Goal: Communication & Community: Answer question/provide support

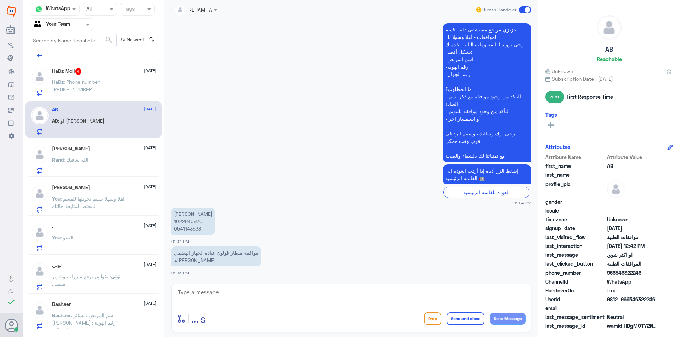
scroll to position [106, 0]
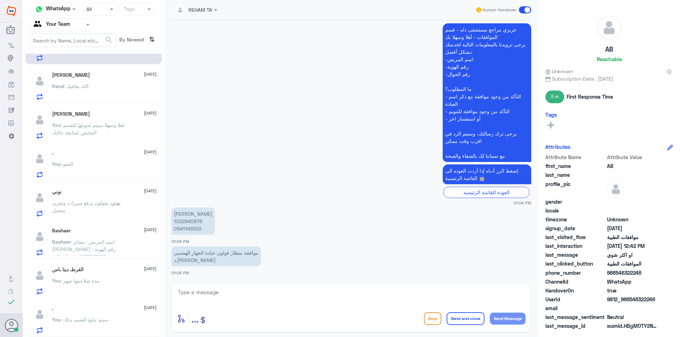
click at [93, 85] on div "Rand : الله يعافيك" at bounding box center [104, 92] width 104 height 16
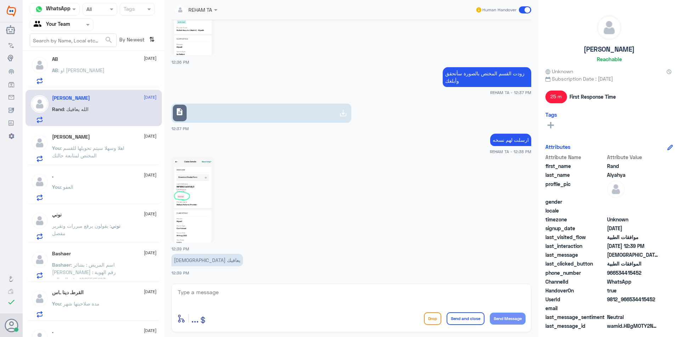
scroll to position [71, 0]
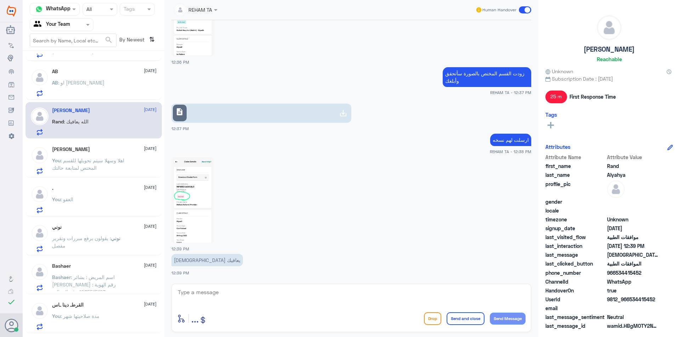
click at [86, 83] on span ": او اكثر شوي" at bounding box center [81, 83] width 46 height 6
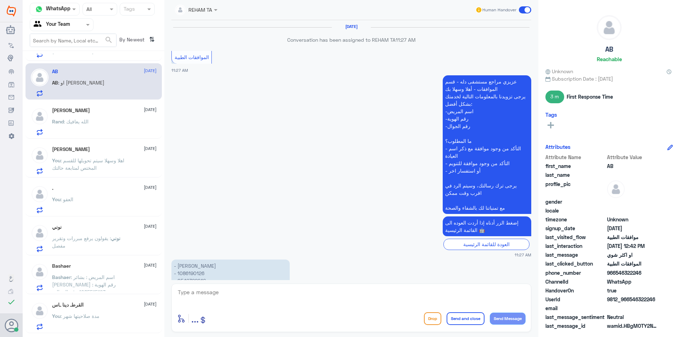
scroll to position [385, 0]
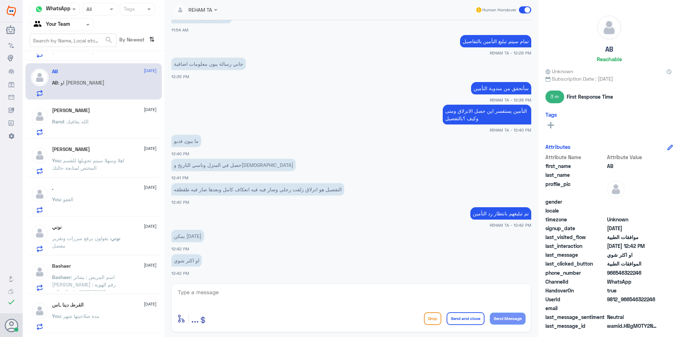
click at [210, 298] on textarea at bounding box center [351, 296] width 348 height 17
type textarea "J"
type textarea "تمت الموافقه وتحدثت في النظام"
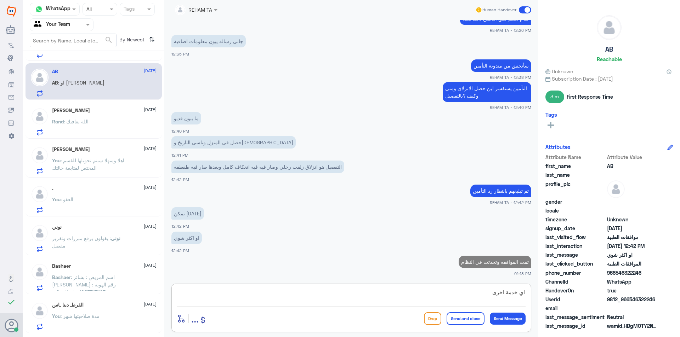
type textarea "اي خدمة اخرى ؟"
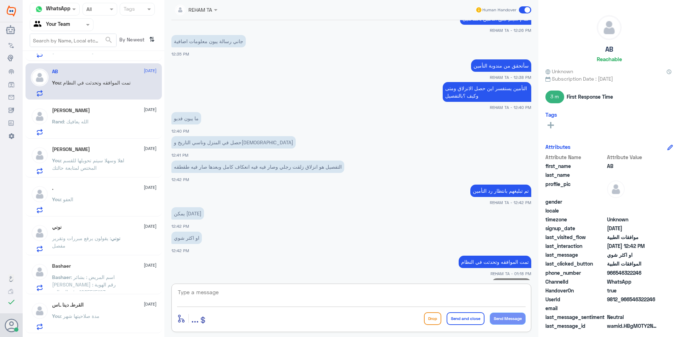
scroll to position [430, 0]
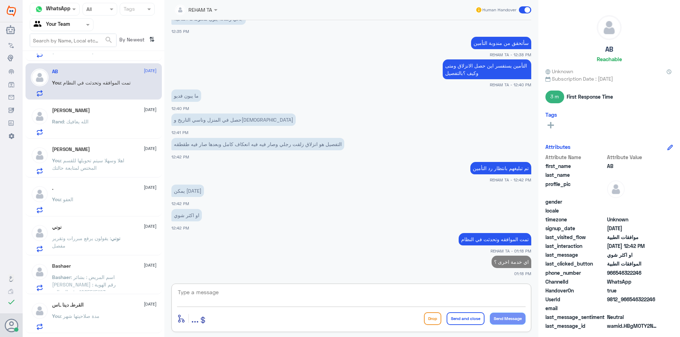
click at [102, 129] on div "Rand : الله يعافيك" at bounding box center [104, 128] width 104 height 16
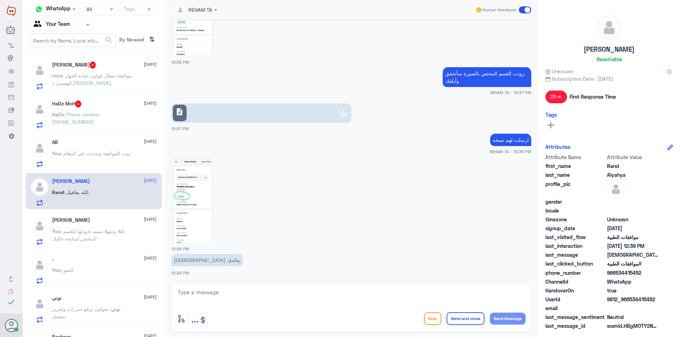
click at [95, 122] on p "HaDz : Phone number 00 966 59 464 8843" at bounding box center [92, 120] width 80 height 18
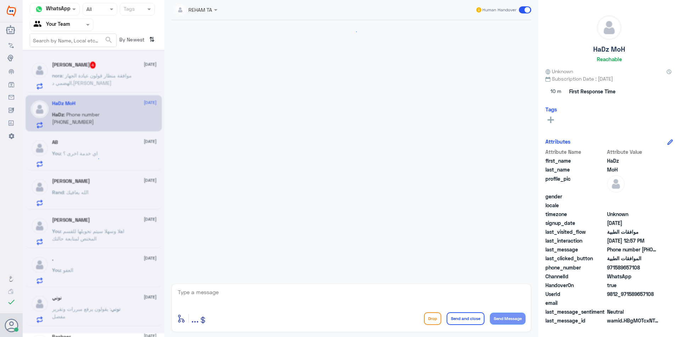
scroll to position [172, 0]
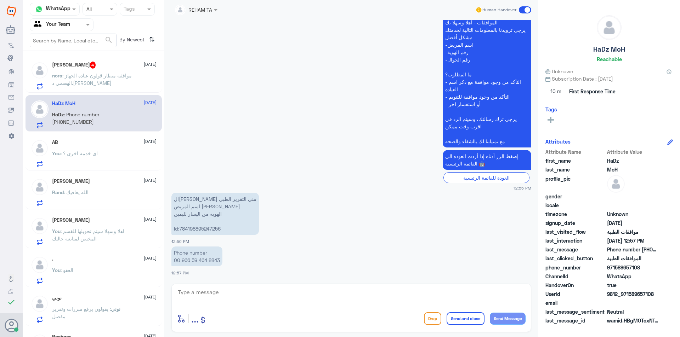
click at [102, 85] on span ": موافقة منظار قولون عيادة الجهاز الهضمي د.منصور التويجري" at bounding box center [92, 79] width 80 height 13
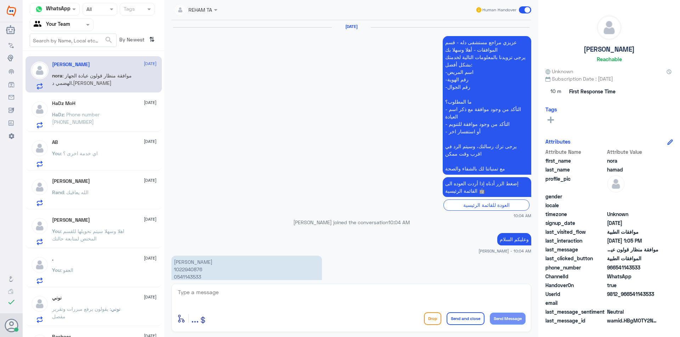
scroll to position [625, 0]
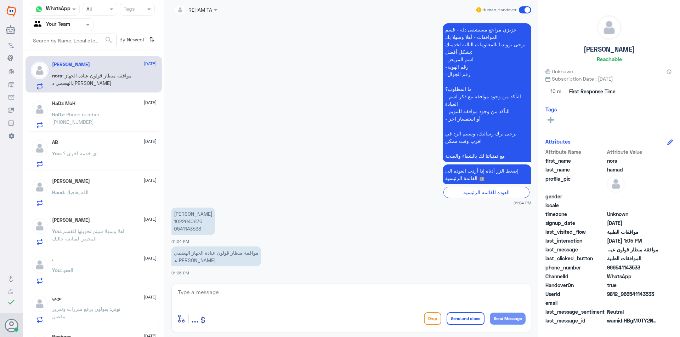
click at [186, 221] on p "نوره حمد بن شيحه 1022940876 0541143533" at bounding box center [193, 221] width 44 height 27
copy p "1022940876"
click at [241, 296] on textarea at bounding box center [351, 296] width 348 height 17
type textarea "J"
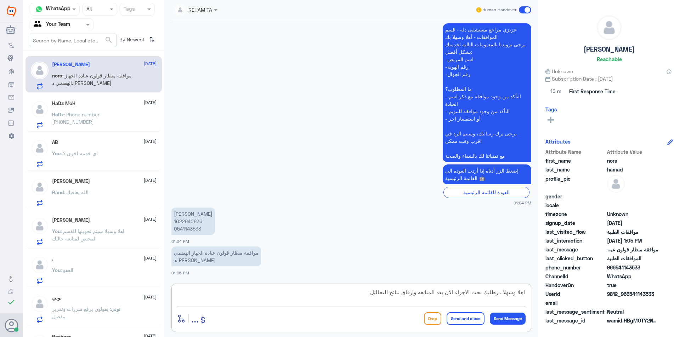
type textarea "اهلا وسهلا ..زطلبك تحت الاجراء الان بعد المتابعه وإرفاق نتائج التحاليل"
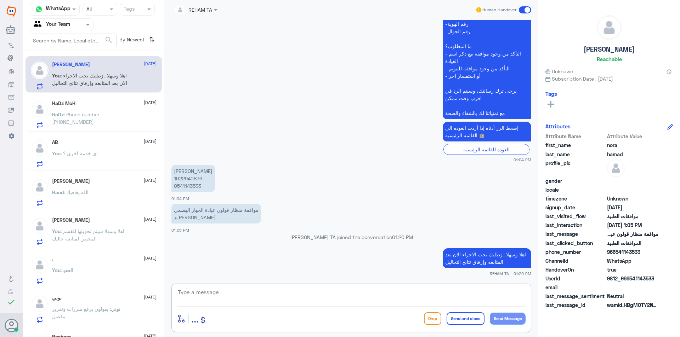
click at [99, 116] on span ": Phone number [PHONE_NUMBER]" at bounding box center [75, 118] width 47 height 13
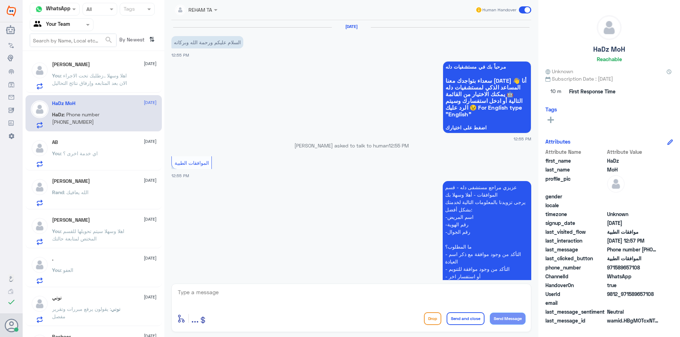
scroll to position [172, 0]
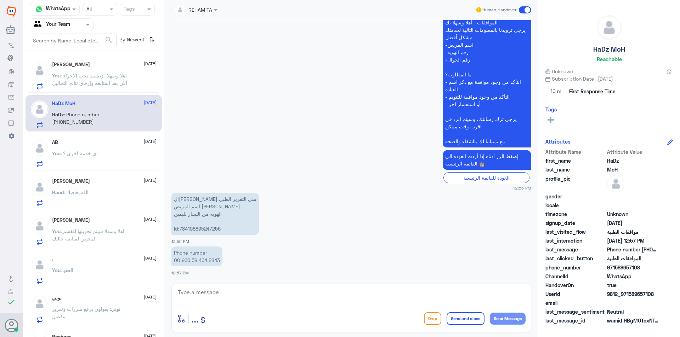
click at [218, 298] on textarea at bounding box center [351, 296] width 348 height 17
click at [98, 85] on span ": اهلا وسهلا ..زطلبك تحت الاجراء الان بعد المتابعه وإرفاق نتائج التحاليل" at bounding box center [89, 79] width 75 height 13
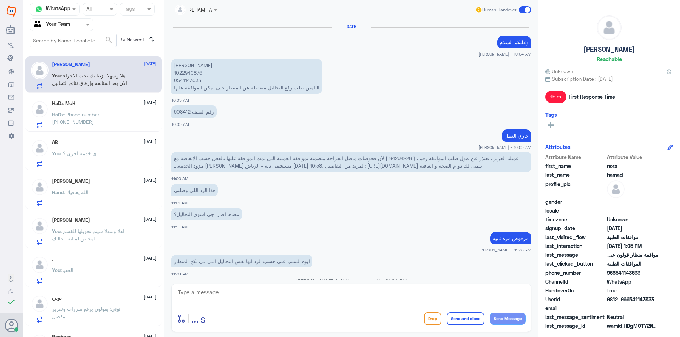
scroll to position [471, 0]
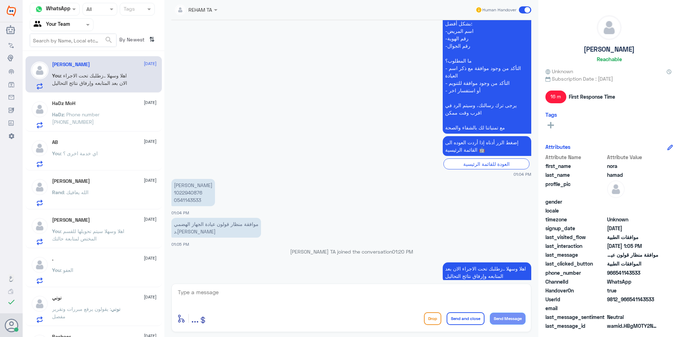
scroll to position [464, 0]
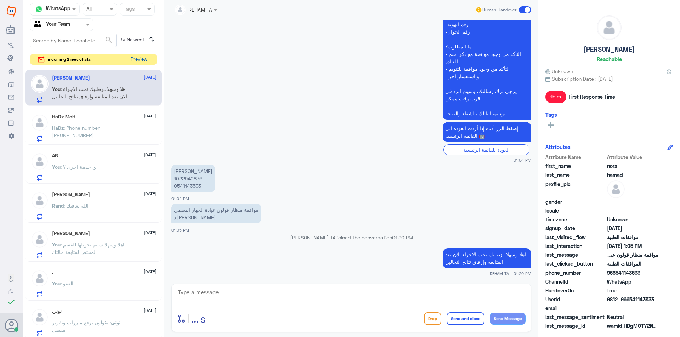
click at [137, 55] on button "Preview" at bounding box center [139, 59] width 22 height 11
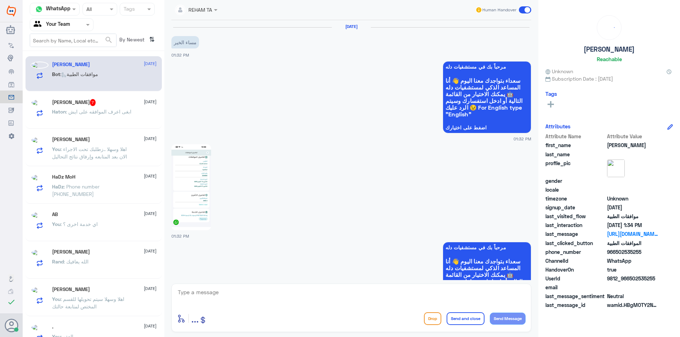
scroll to position [268, 0]
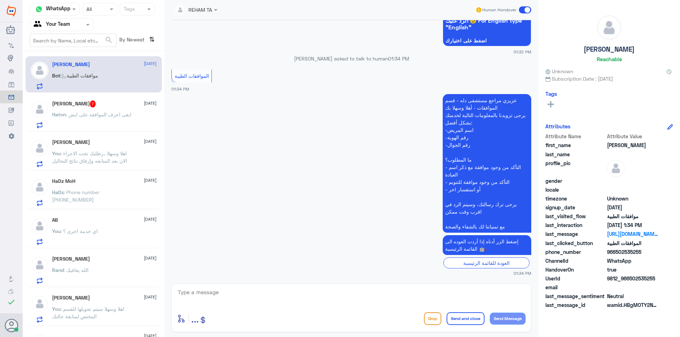
click at [115, 102] on div "[PERSON_NAME] 7 [DATE]" at bounding box center [104, 104] width 104 height 7
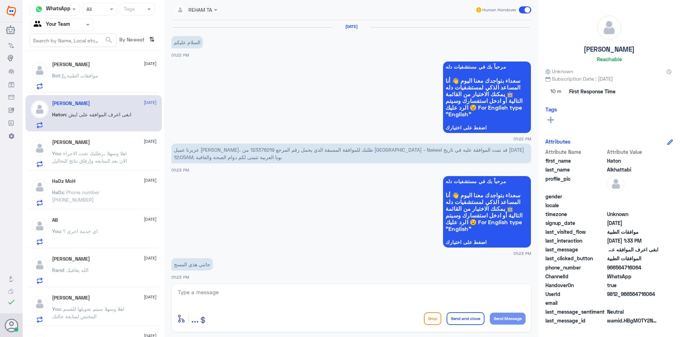
scroll to position [472, 0]
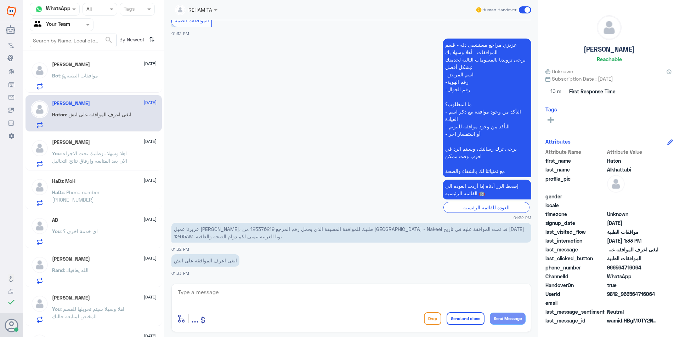
click at [88, 177] on div "HaDz MoH [DATE] HaDz : Phone number [PHONE_NUMBER]" at bounding box center [93, 191] width 136 height 36
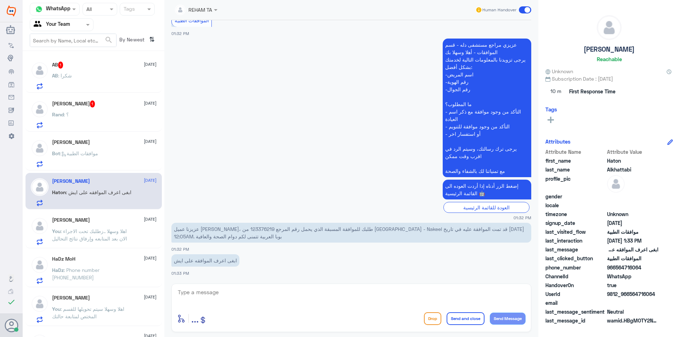
click at [100, 80] on div "AB : شكرا" at bounding box center [104, 82] width 104 height 16
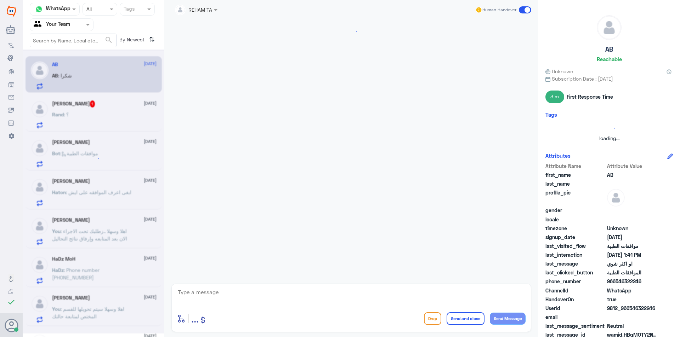
scroll to position [416, 0]
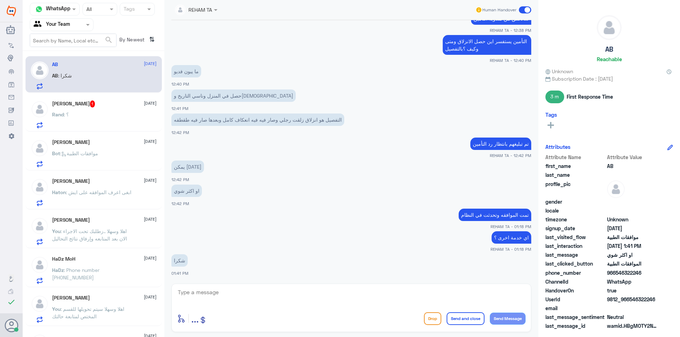
click at [97, 115] on div "Rand : ؟" at bounding box center [104, 121] width 104 height 16
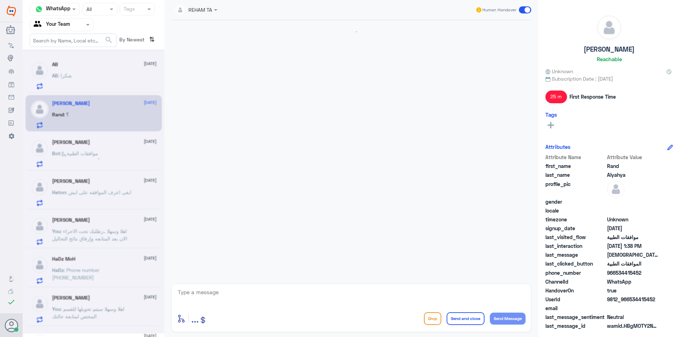
scroll to position [599, 0]
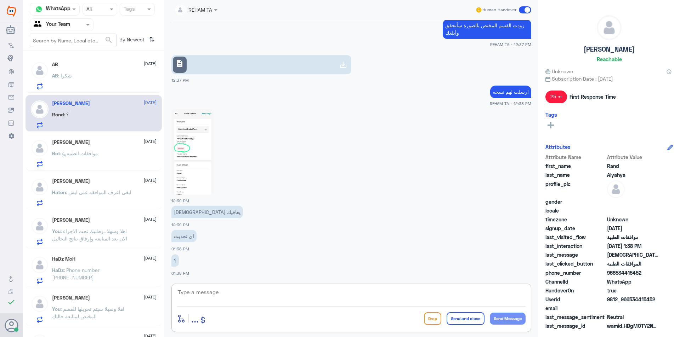
click at [197, 294] on textarea at bounding box center [351, 296] width 348 height 17
click at [109, 71] on div "AB [DATE] AB : شكرا" at bounding box center [104, 76] width 104 height 28
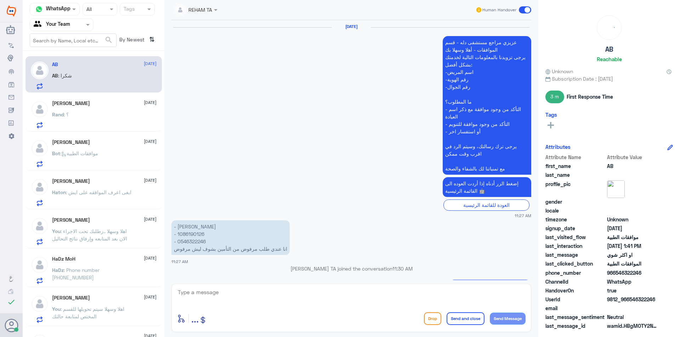
scroll to position [416, 0]
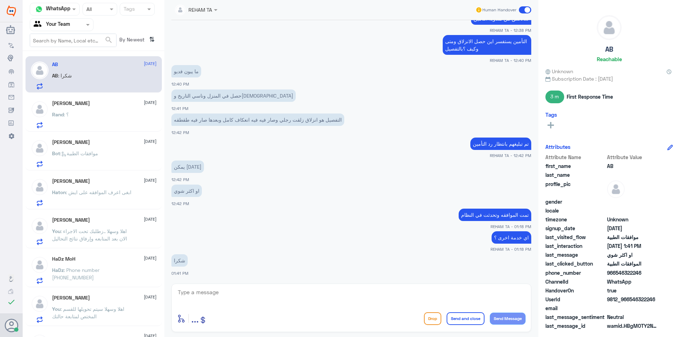
click at [215, 285] on div "enter flow name ... Drop Send and close Send Message" at bounding box center [351, 308] width 360 height 48
click at [219, 292] on textarea at bounding box center [351, 296] width 348 height 17
type textarea "العفو ..قدامكم العافية"
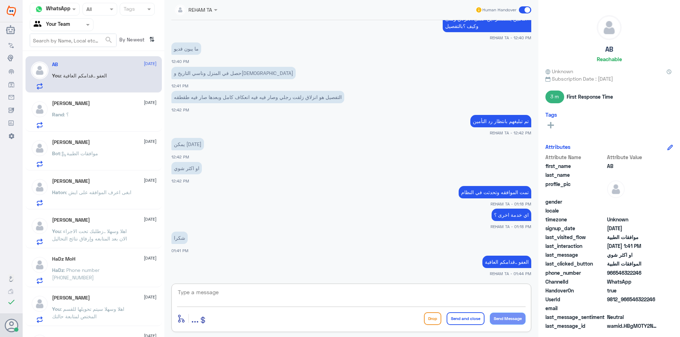
click at [64, 120] on p "Rand : ؟" at bounding box center [60, 120] width 17 height 18
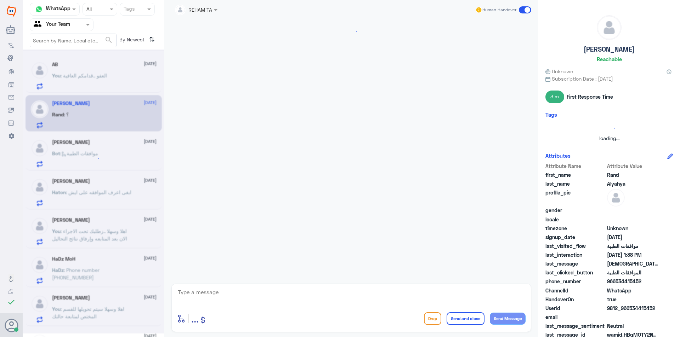
scroll to position [599, 0]
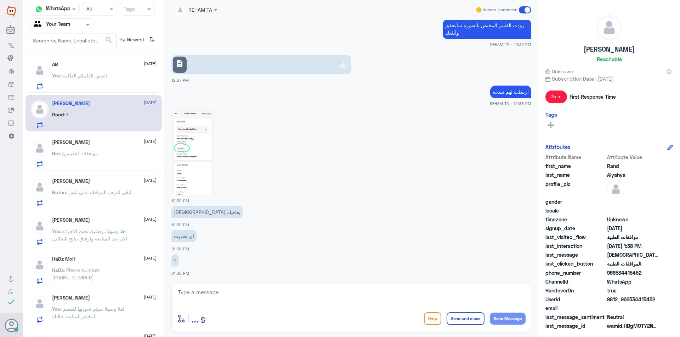
click at [238, 295] on textarea at bounding box center [351, 296] width 348 height 17
type textarea "لا حتى الان لم يصلني رد من قبل قسم العمليات"
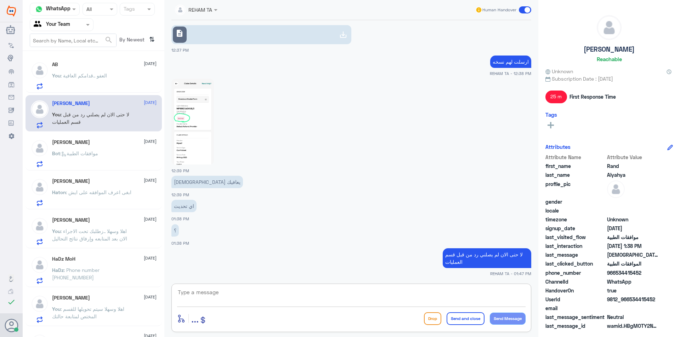
click at [80, 153] on span ": موافقات الطبية" at bounding box center [79, 153] width 38 height 6
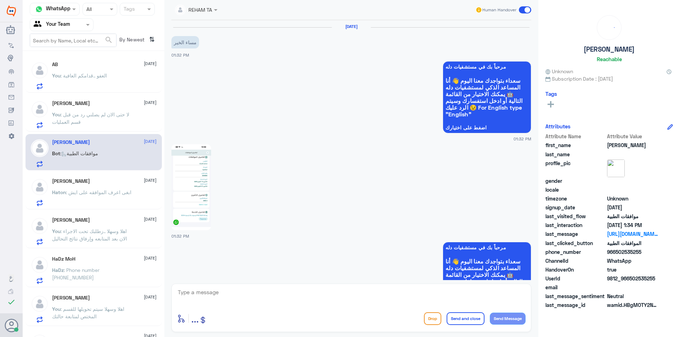
scroll to position [268, 0]
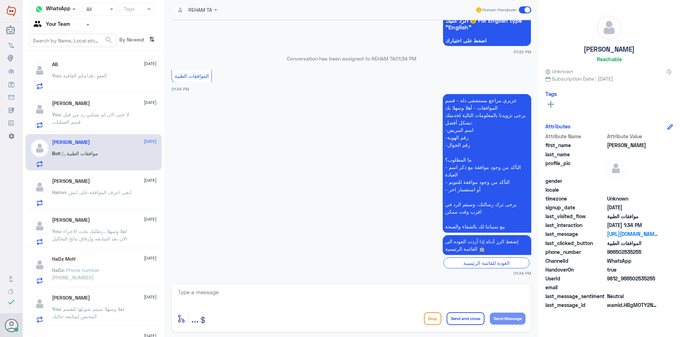
click at [99, 172] on div "AB [DATE] You : العفو ..قدامكم العافية [PERSON_NAME] [DATE] You : لا حتى الان ل…" at bounding box center [94, 197] width 142 height 286
click at [97, 195] on span ": ابغى اعرف الموافقه على ايش" at bounding box center [98, 192] width 65 height 6
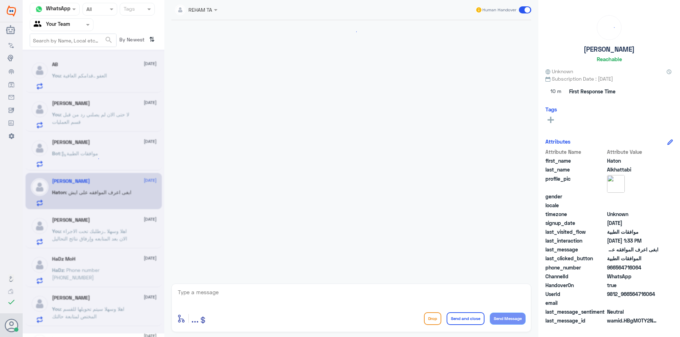
scroll to position [472, 0]
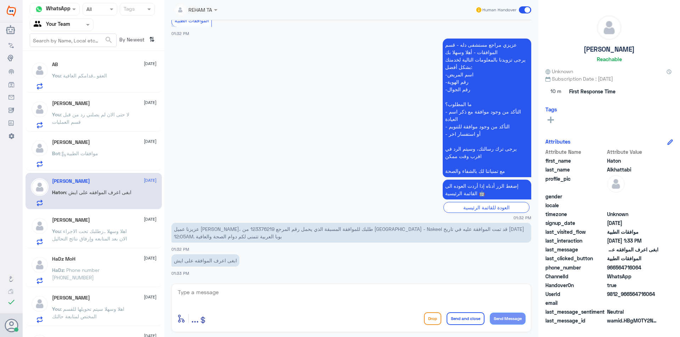
click at [106, 108] on div "[PERSON_NAME] [DATE] You : لا حتى الان لم يصلني رد من قبل قسم العمليات" at bounding box center [104, 115] width 104 height 28
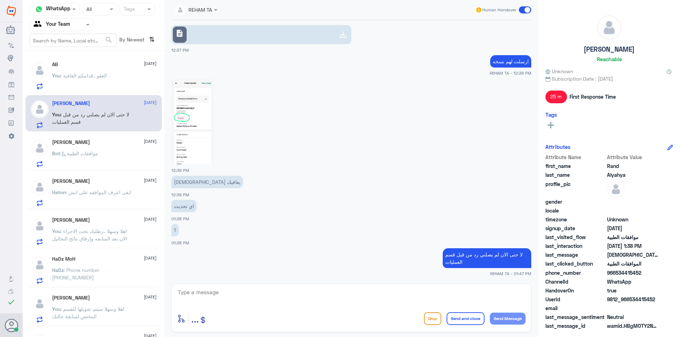
scroll to position [629, 0]
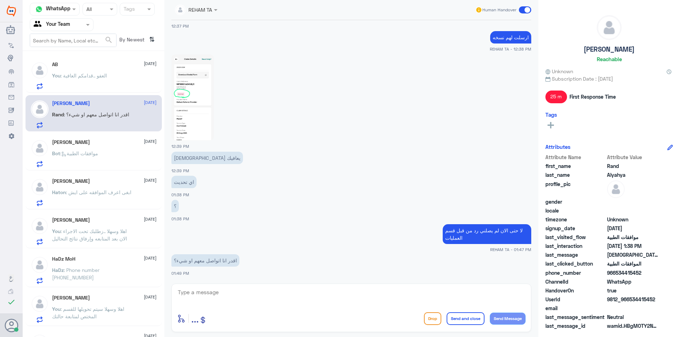
click at [233, 290] on textarea at bounding box center [351, 296] width 348 height 17
click at [228, 296] on textarea at bounding box center [351, 296] width 348 height 17
type textarea "مع مين؟"
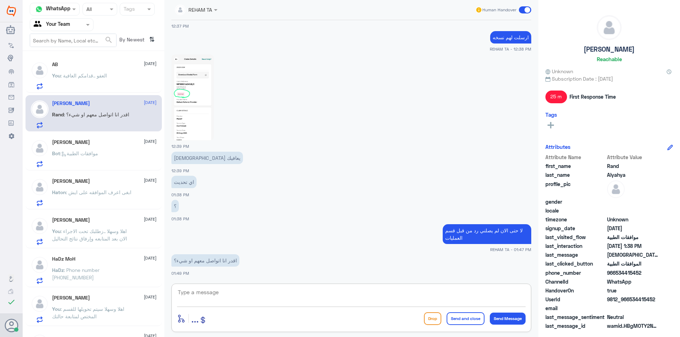
scroll to position [651, 0]
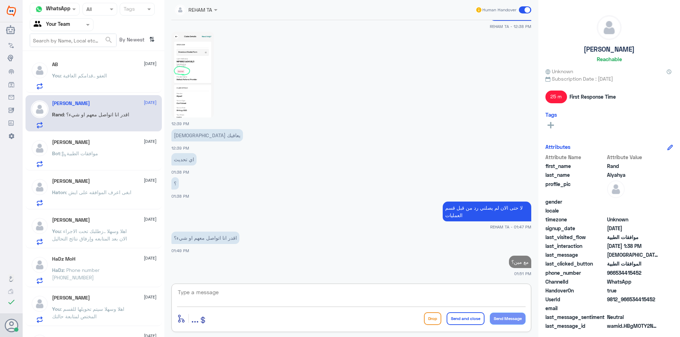
type textarea "ا"
type textarea "قسم العمليات؟"
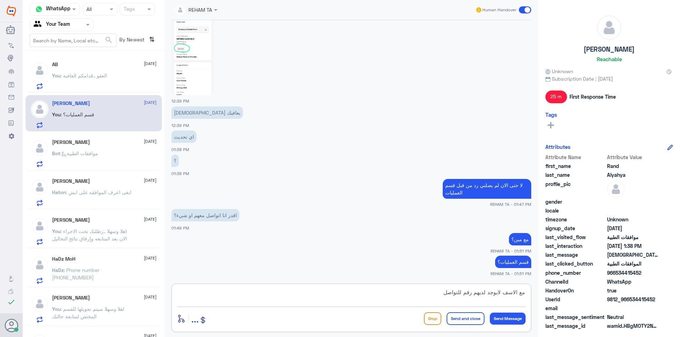
type textarea "مع الاسف لايوجد لديهم رقم للتواصل"
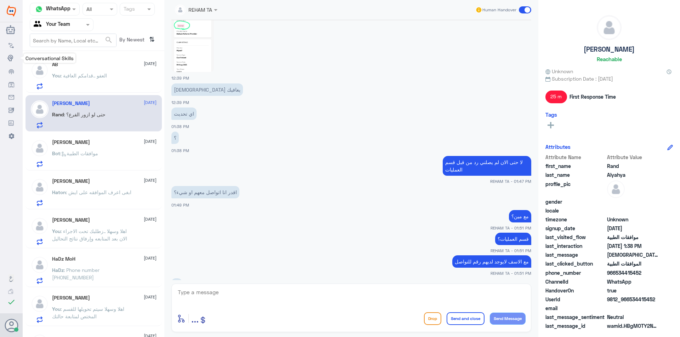
scroll to position [745, 0]
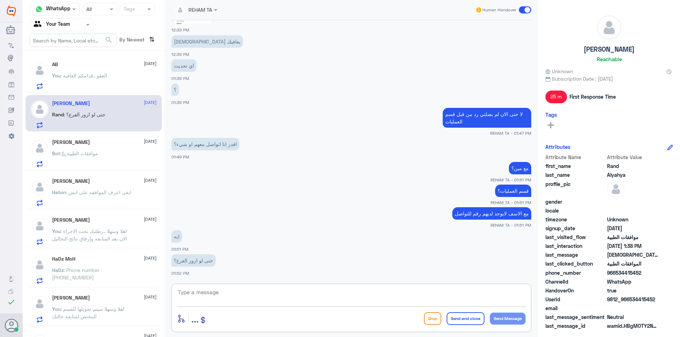
click at [186, 289] on textarea at bounding box center [351, 296] width 348 height 17
type textarea "ا"
type textarea "م"
click at [248, 295] on textarea at bounding box center [351, 296] width 348 height 17
type textarea "لحظه برجع اتواصل معهم"
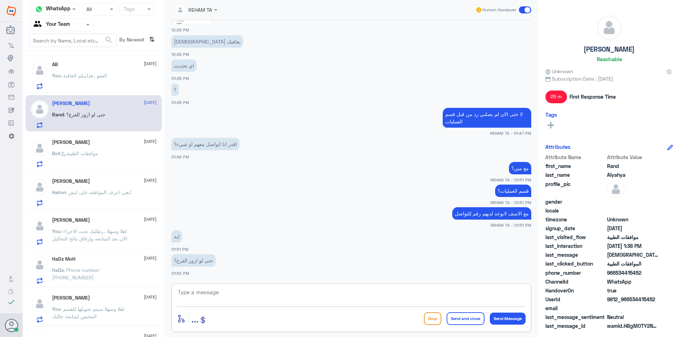
scroll to position [768, 0]
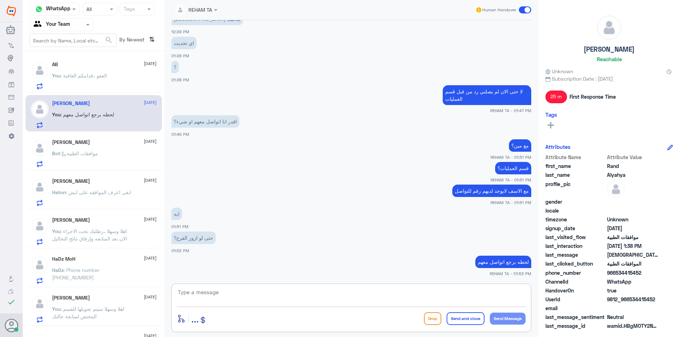
click at [109, 67] on div "AB [DATE]" at bounding box center [104, 65] width 104 height 6
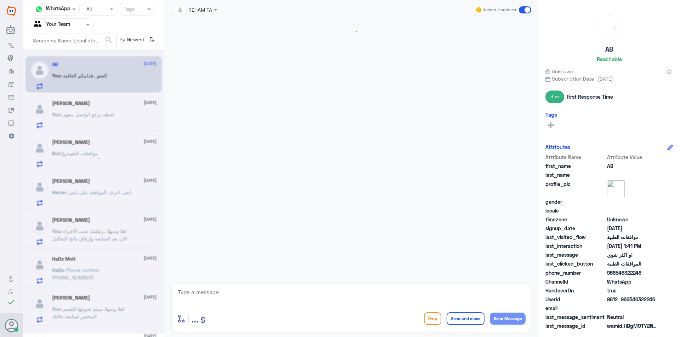
scroll to position [254, 0]
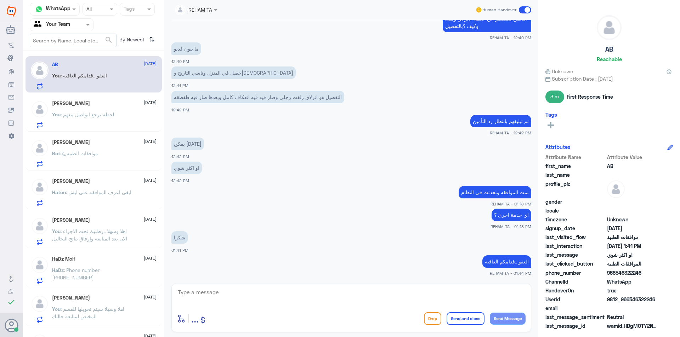
click at [61, 26] on input "text" at bounding box center [53, 25] width 39 height 8
click at [58, 67] on div "Your Inbox" at bounding box center [62, 72] width 64 height 16
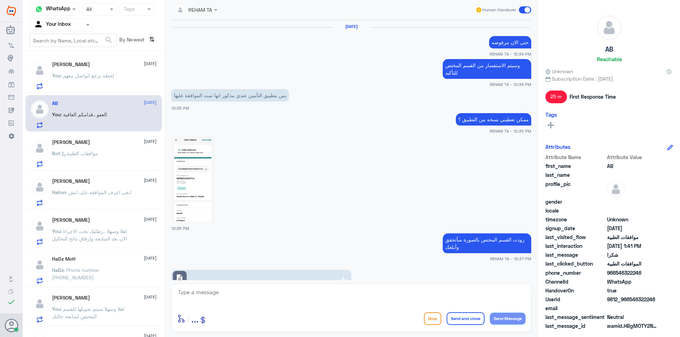
scroll to position [408, 0]
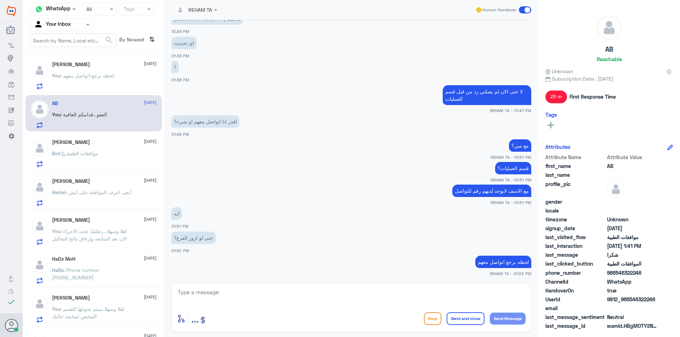
click at [82, 78] on span ": لحظه برجع اتواصل معهم" at bounding box center [87, 76] width 53 height 6
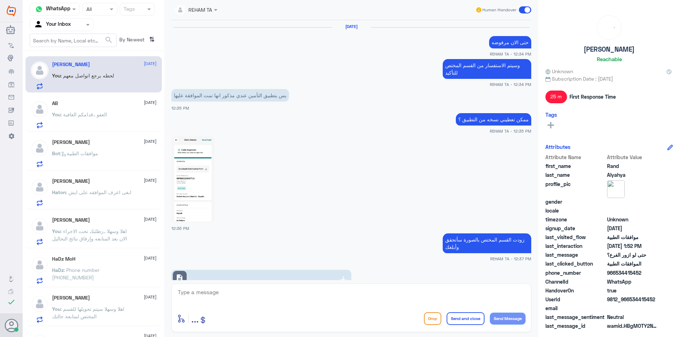
scroll to position [408, 0]
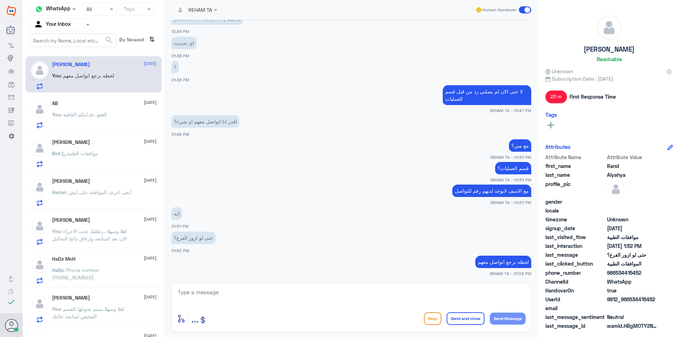
click at [82, 109] on div "AB [DATE] You : العفو ..قدامكم العافية" at bounding box center [104, 115] width 104 height 28
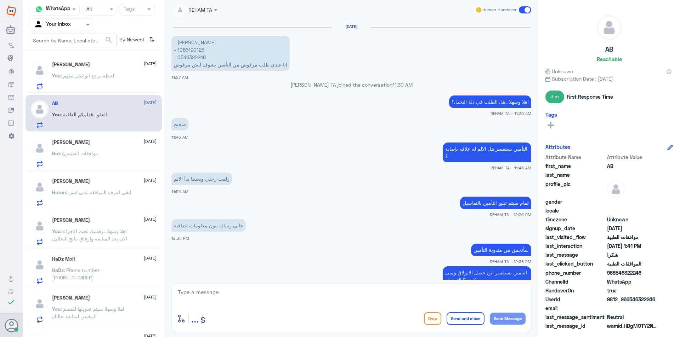
scroll to position [254, 0]
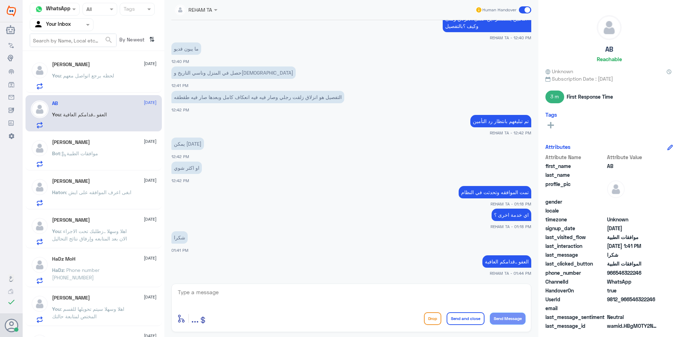
click at [79, 149] on div "[PERSON_NAME] [DATE] Bot : موافقات الطبية" at bounding box center [104, 153] width 104 height 28
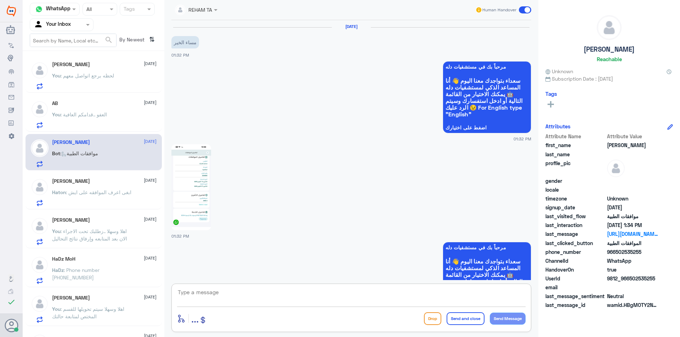
click at [318, 302] on textarea at bounding box center [351, 296] width 348 height 17
paste textarea "اهلا وسهلا ..كيف نقدر نخدمك؟ ارجو توضيح استفسارك"
type textarea "اهلا وسهلا ..كيف نقدر نخدمك؟ ارجو توضيح استفسارك"
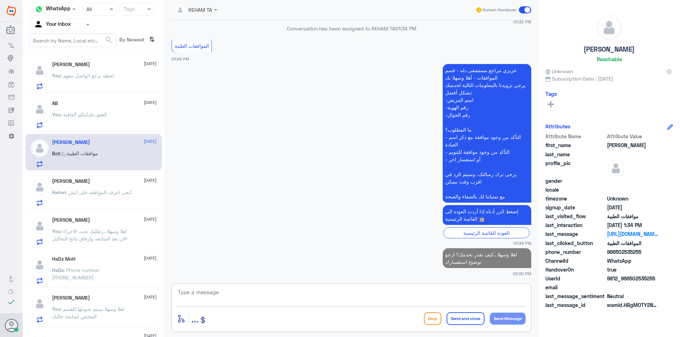
click at [106, 190] on span ": ابغى اعرف الموافقه على ايش" at bounding box center [98, 192] width 65 height 6
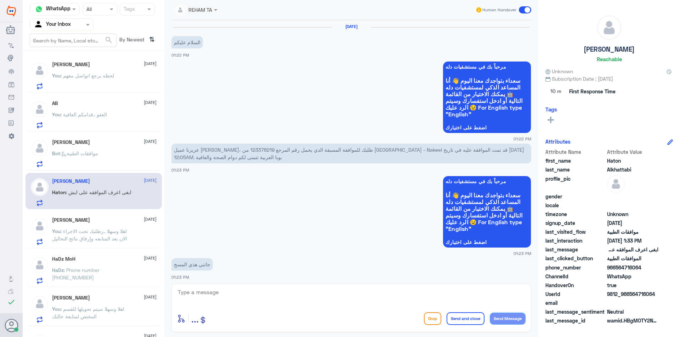
scroll to position [472, 0]
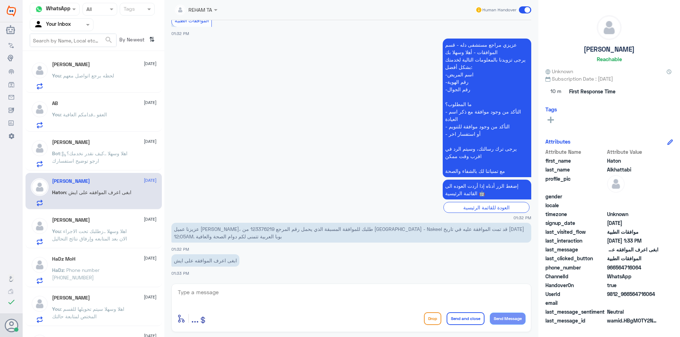
click at [196, 232] on p "عزيزنا عميل [PERSON_NAME]، طلبك للموافقة المسبقة الذي يحمل رقم المرجع 123376219…" at bounding box center [351, 233] width 360 height 20
copy p "123376219"
click at [281, 302] on textarea at bounding box center [351, 296] width 348 height 17
type textarea "U"
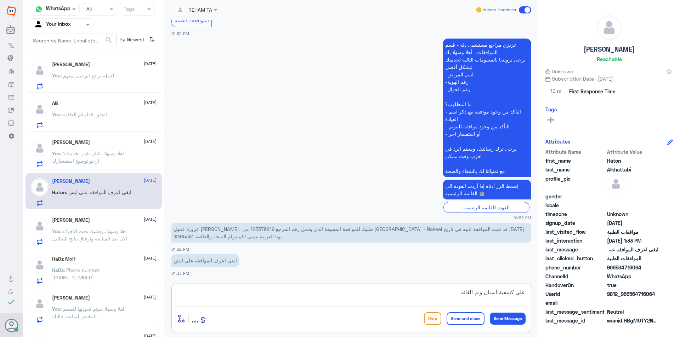
type textarea "على كشفية اسنان وتم الغائها"
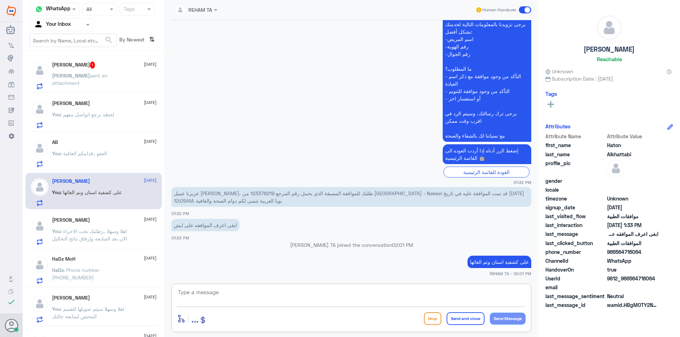
click at [87, 70] on div "ابومحمد 1 [DATE] [PERSON_NAME] sent an attachment" at bounding box center [104, 76] width 104 height 28
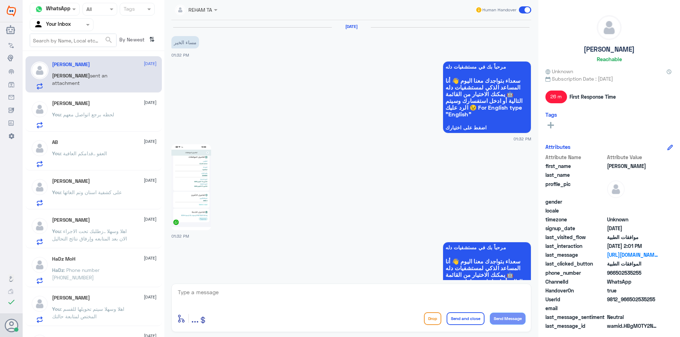
scroll to position [409, 0]
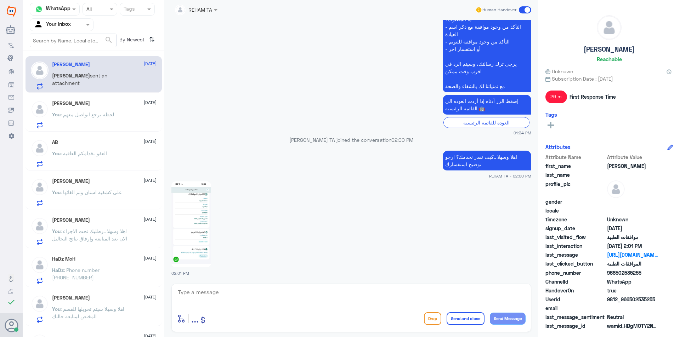
click at [209, 240] on img at bounding box center [191, 225] width 40 height 86
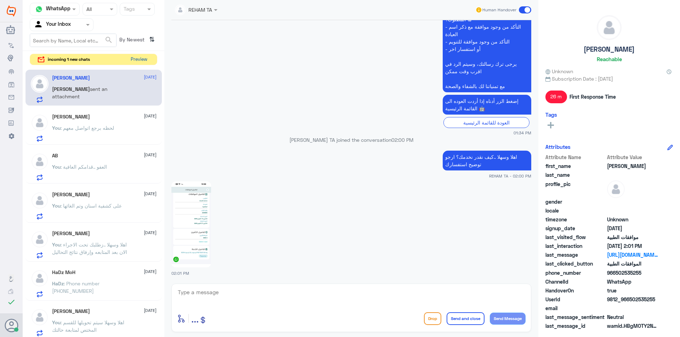
click at [142, 61] on button "Preview" at bounding box center [139, 59] width 22 height 11
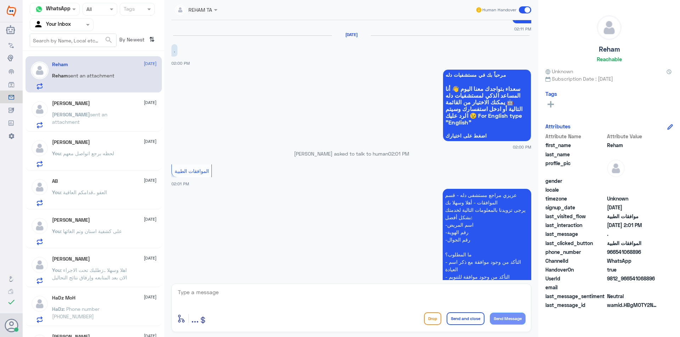
scroll to position [473, 0]
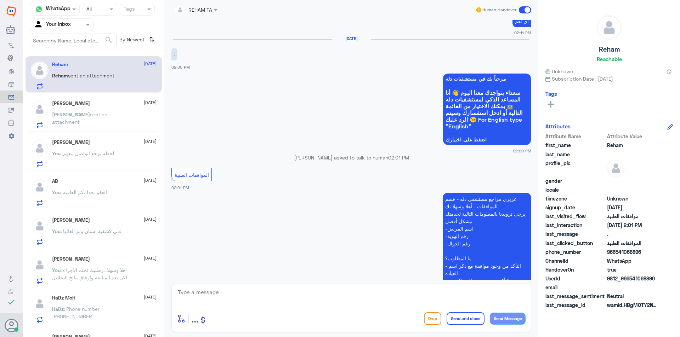
click at [219, 8] on span at bounding box center [216, 9] width 9 height 7
click at [217, 161] on p "[PERSON_NAME] asked to talk to human 02:01 PM" at bounding box center [351, 157] width 360 height 7
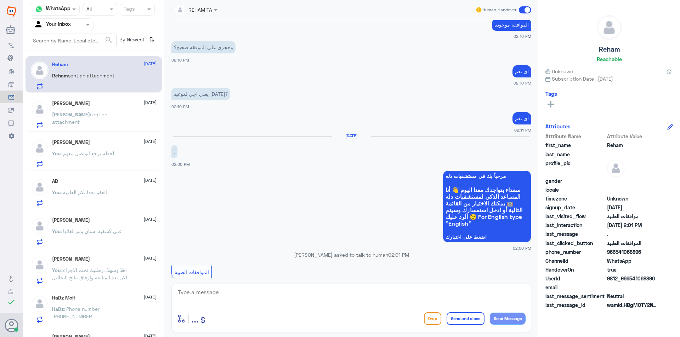
scroll to position [367, 0]
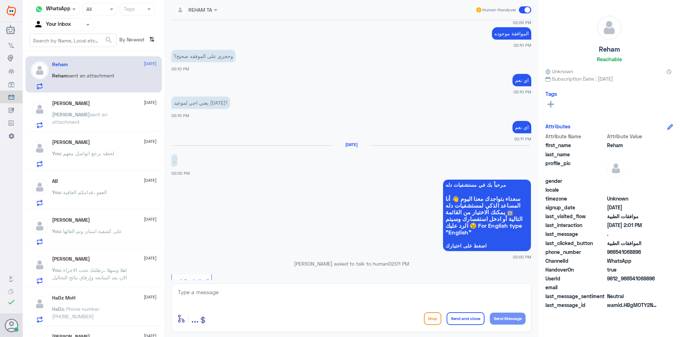
click at [216, 12] on span at bounding box center [216, 9] width 9 height 7
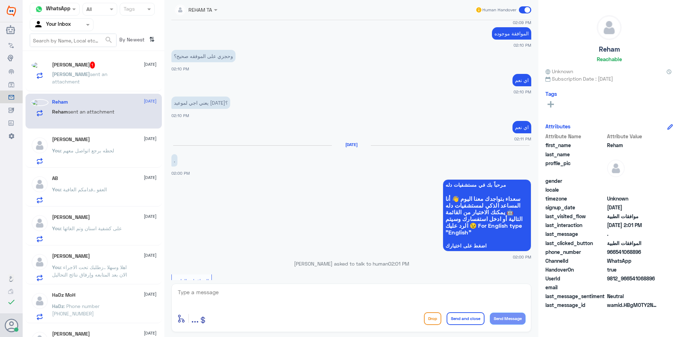
click at [302, 63] on app-msgs-text "وحجزي على الموفقه صحيح؟" at bounding box center [351, 56] width 360 height 13
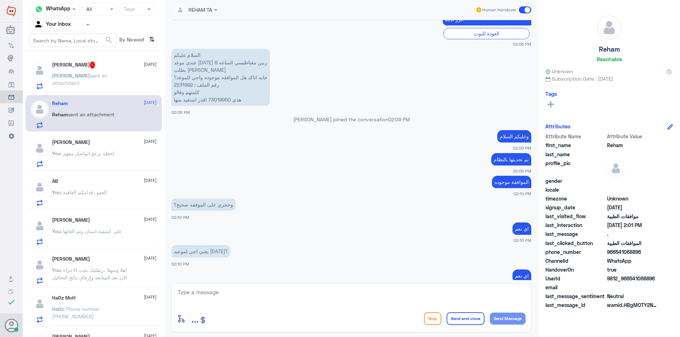
scroll to position [119, 0]
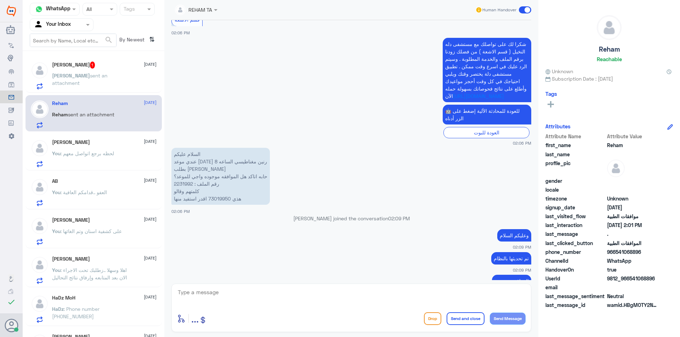
click at [188, 193] on p "السلام عليكم عندي موعد [DATE] رنين مغناطيسي الساعه 8 بطلب [PERSON_NAME] حابه ات…" at bounding box center [220, 176] width 98 height 57
copy p "2231992"
click at [68, 70] on div "ابومحمد 1 [DATE] [PERSON_NAME] sent an attachment" at bounding box center [104, 76] width 104 height 28
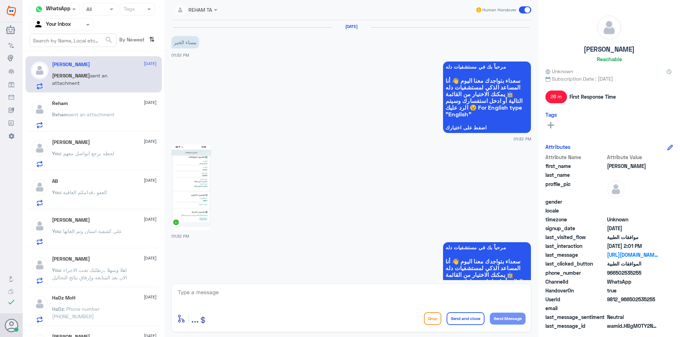
scroll to position [433, 0]
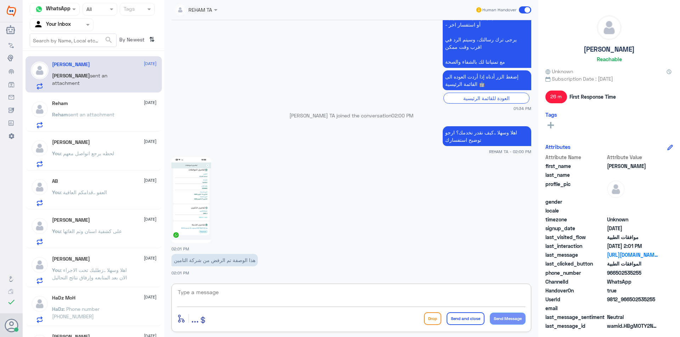
click at [243, 297] on textarea at bounding box center [351, 296] width 348 height 17
type textarea "H"
type textarea "رقم الملف او الهوية"
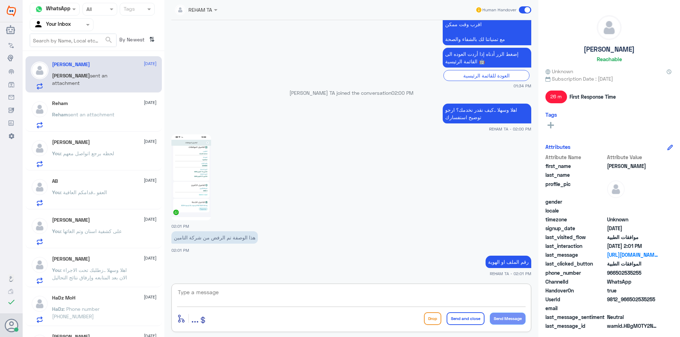
click at [101, 126] on p "Reham sent an attachment" at bounding box center [83, 120] width 62 height 18
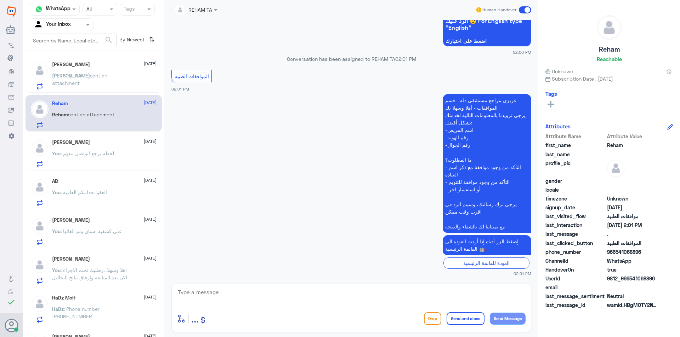
scroll to position [625, 0]
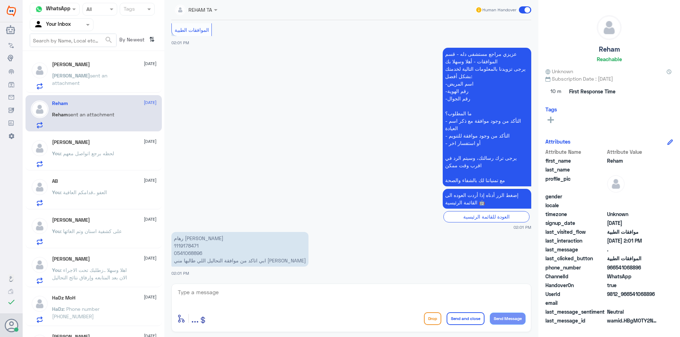
click at [264, 305] on div at bounding box center [351, 297] width 348 height 19
click at [265, 297] on textarea at bounding box center [351, 296] width 348 height 17
paste textarea "اهلا وسهلا ..كيف نقدر نخدمك؟ ارجو توضيح استفسارك"
type textarea "اهلا وسهلا ..كيف نقدر نخدمك؟ ارجو توضيح استفسارك"
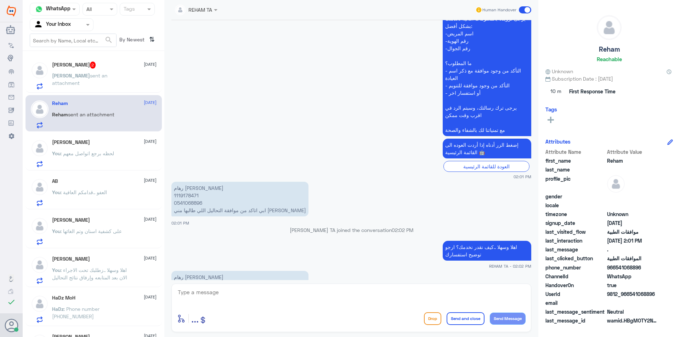
scroll to position [726, 0]
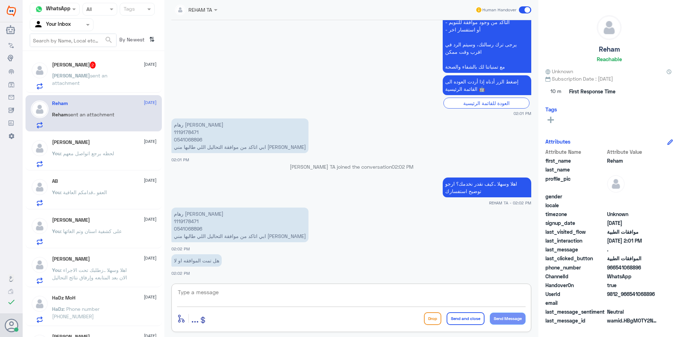
click at [87, 94] on div "ابومحمد 2 [DATE] [PERSON_NAME] sent an attachment Reham [DATE] [PERSON_NAME] se…" at bounding box center [94, 197] width 142 height 286
click at [87, 84] on p "[PERSON_NAME] sent an attachment" at bounding box center [92, 81] width 80 height 18
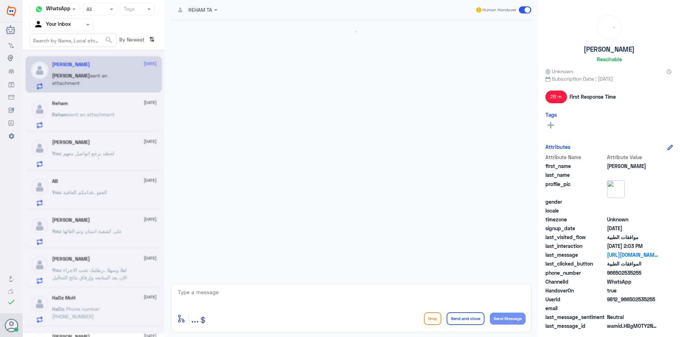
scroll to position [504, 0]
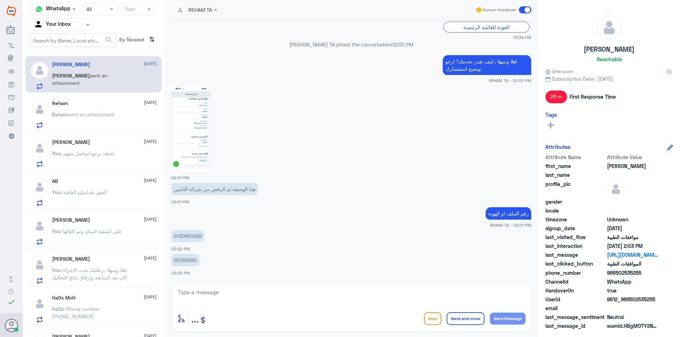
click at [190, 235] on p "2130810092" at bounding box center [187, 236] width 33 height 12
copy p "2130810092"
click at [290, 303] on textarea at bounding box center [351, 296] width 348 height 17
click at [188, 259] on p "20193090" at bounding box center [185, 260] width 28 height 12
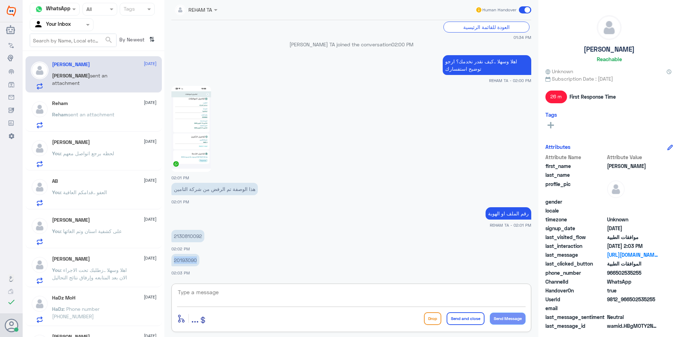
click at [188, 259] on p "20193090" at bounding box center [185, 260] width 28 height 12
copy p "20193090"
click at [257, 299] on textarea at bounding box center [351, 296] width 348 height 17
type textarea "F"
type textarea "ب"
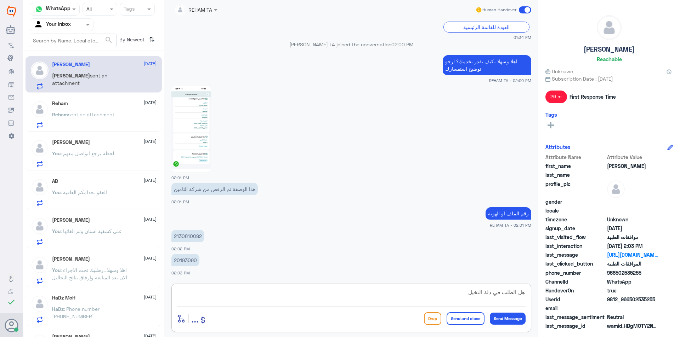
type textarea "هل الطلب في دلة النخيل؟"
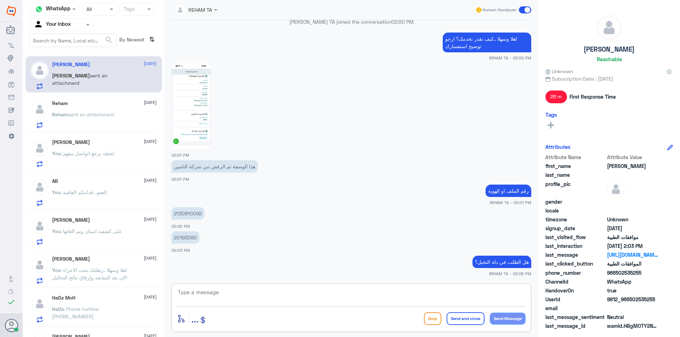
scroll to position [551, 0]
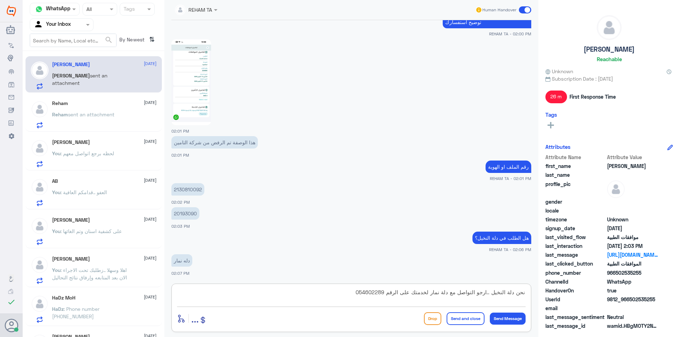
type textarea "نحن دلة النخيل ..ارجو التواصل مع دلة نمار لخدمتك على الرقم 0546022896"
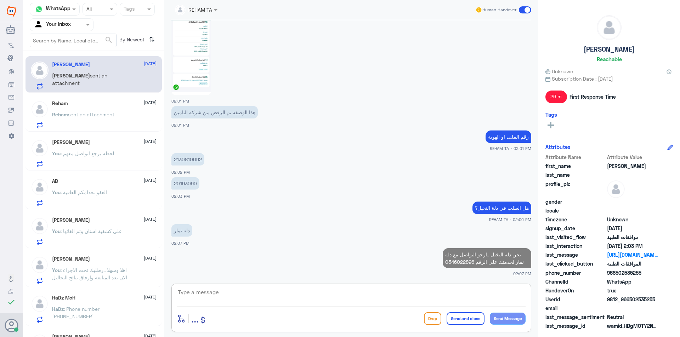
click at [102, 122] on p "Reham sent an attachment" at bounding box center [83, 120] width 62 height 18
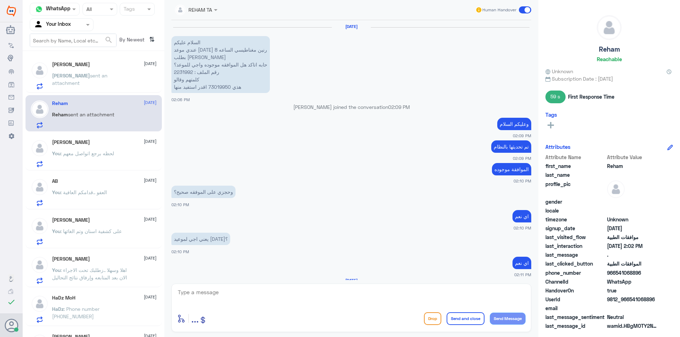
click at [104, 72] on div "[PERSON_NAME] [DATE] [PERSON_NAME] sent an attachment" at bounding box center [104, 76] width 104 height 28
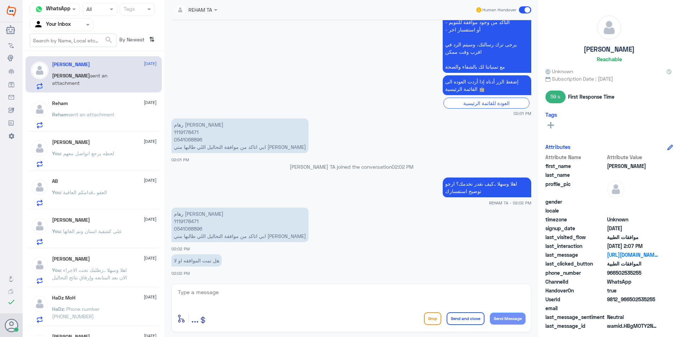
click at [102, 100] on div "Reham [DATE] [PERSON_NAME] sent an attachment" at bounding box center [93, 113] width 136 height 36
click at [99, 111] on p "Reham sent an attachment" at bounding box center [83, 120] width 62 height 18
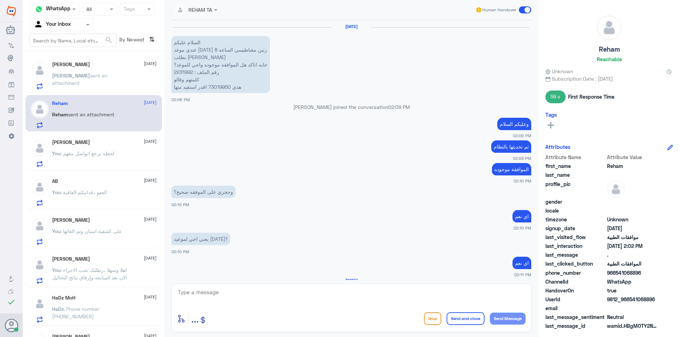
scroll to position [501, 0]
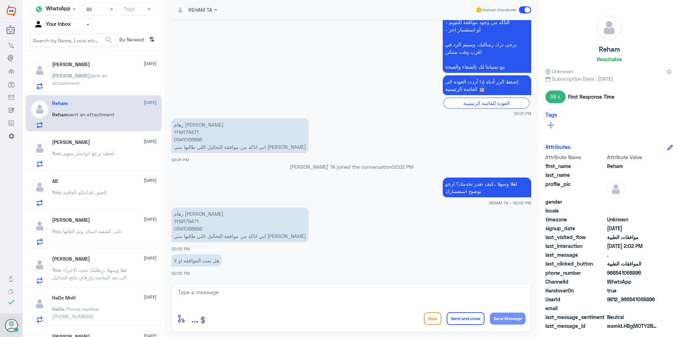
click at [195, 220] on p "رهام [PERSON_NAME] 1119178471 0541068896 ابي اتاكد من موافقة التحاليل اللي طالب…" at bounding box center [239, 225] width 137 height 35
copy p "1119178471"
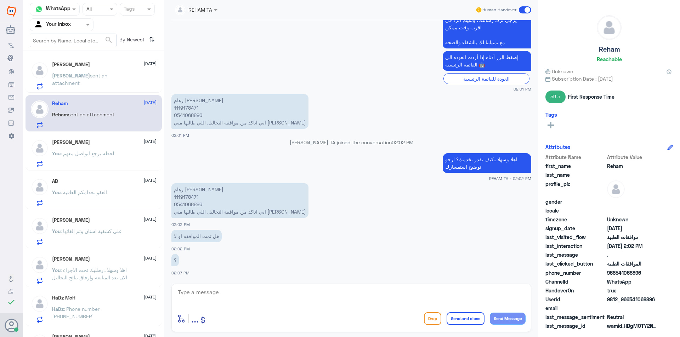
click at [299, 317] on div "enter flow name ... Drop Send and close Send Message" at bounding box center [351, 319] width 348 height 16
click at [299, 306] on div at bounding box center [351, 297] width 348 height 19
click at [269, 301] on textarea at bounding box center [351, 296] width 348 height 17
type textarea "L"
type textarea "مرفوضه بناء على رد التأمين لايوجد دواعي طبية"
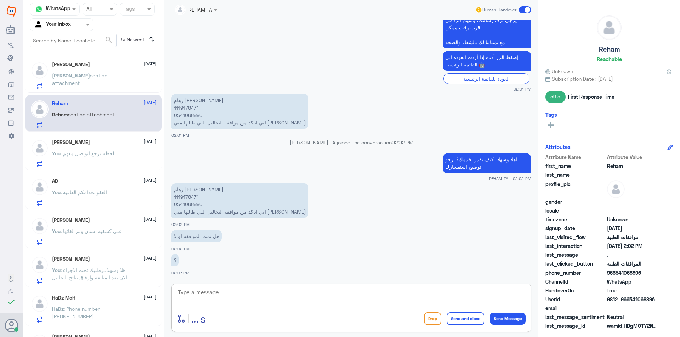
scroll to position [556, 0]
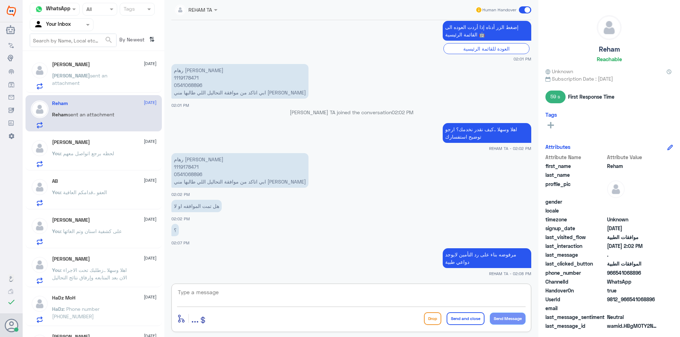
click at [84, 81] on p "[PERSON_NAME] sent an attachment" at bounding box center [92, 81] width 80 height 18
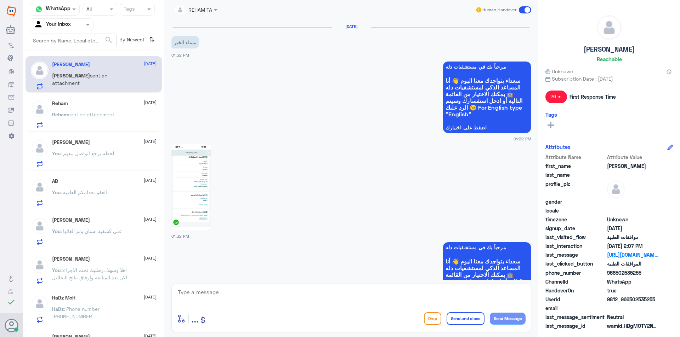
scroll to position [581, 0]
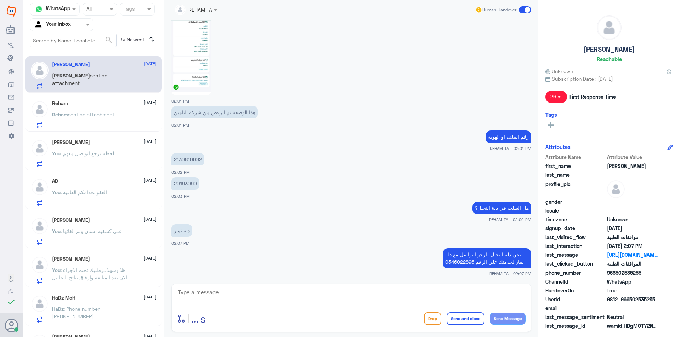
click at [107, 116] on span "sent an attachment" at bounding box center [91, 115] width 46 height 6
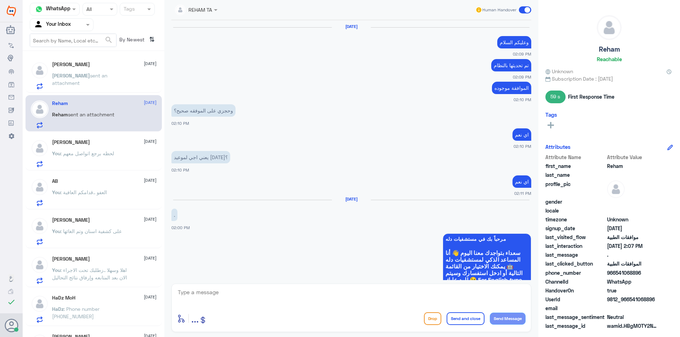
scroll to position [474, 0]
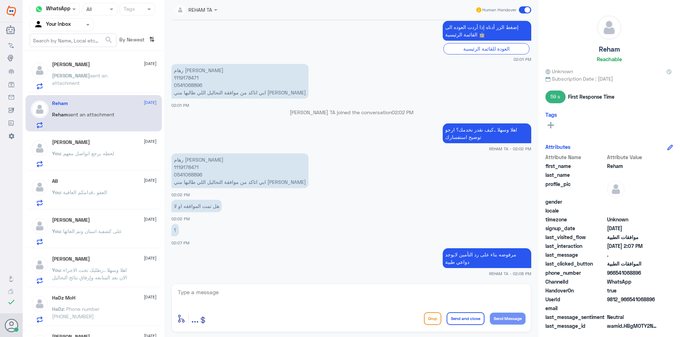
click at [103, 80] on p "[PERSON_NAME] sent an attachment" at bounding box center [92, 81] width 80 height 18
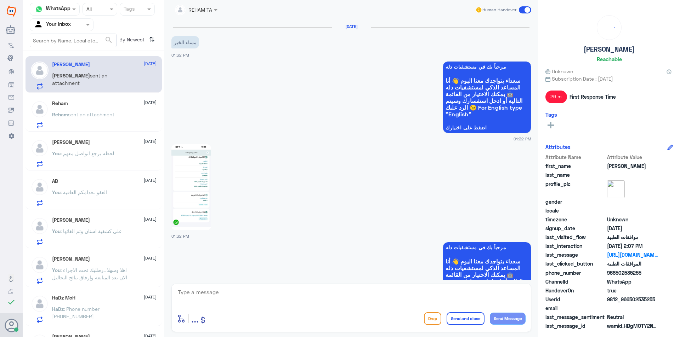
scroll to position [581, 0]
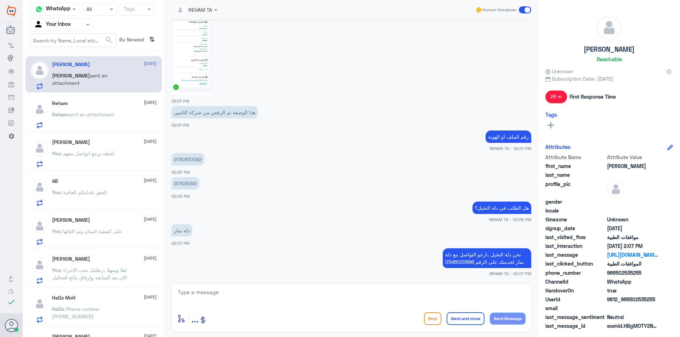
click at [96, 108] on div "Reham [DATE] [PERSON_NAME] sent an attachment" at bounding box center [104, 115] width 104 height 28
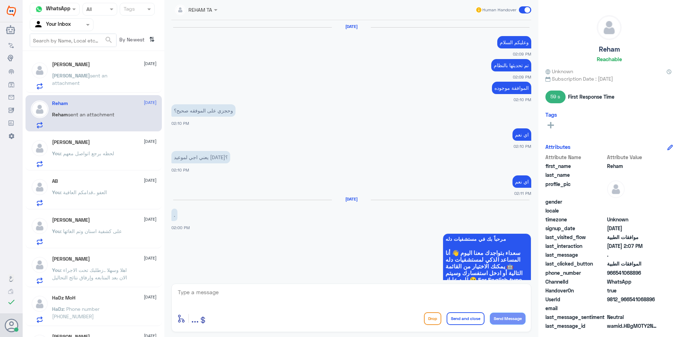
scroll to position [474, 0]
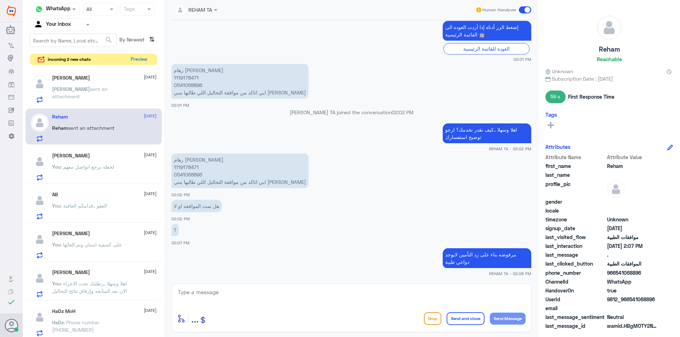
click at [148, 59] on button "Preview" at bounding box center [139, 59] width 22 height 11
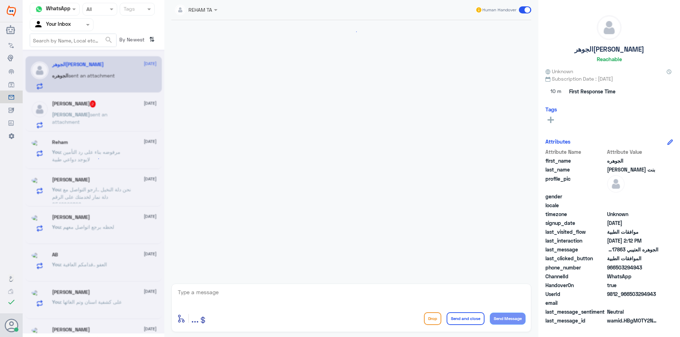
scroll to position [126, 0]
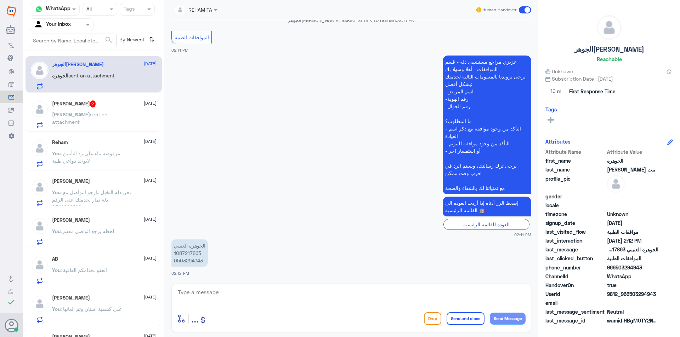
click at [75, 121] on p "[PERSON_NAME] sent an attachment" at bounding box center [92, 120] width 80 height 18
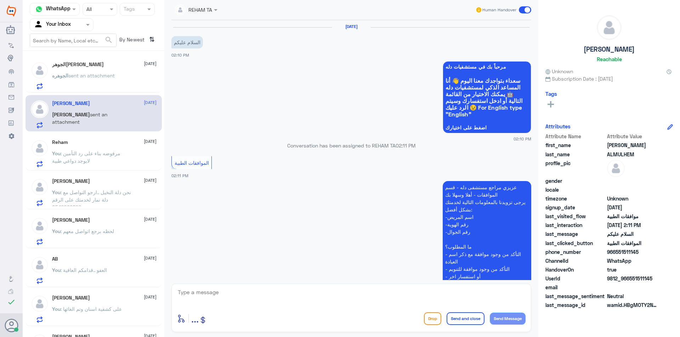
click at [313, 306] on div at bounding box center [351, 297] width 348 height 19
click at [314, 299] on textarea at bounding box center [351, 296] width 348 height 17
paste textarea "اهلا وسهلا ..كيف نقدر نخدمك؟ ارجو توضيح استفسارك"
type textarea "اهلا وسهلا ..كيف نقدر نخدمك؟ ارجو توضيح استفسارك"
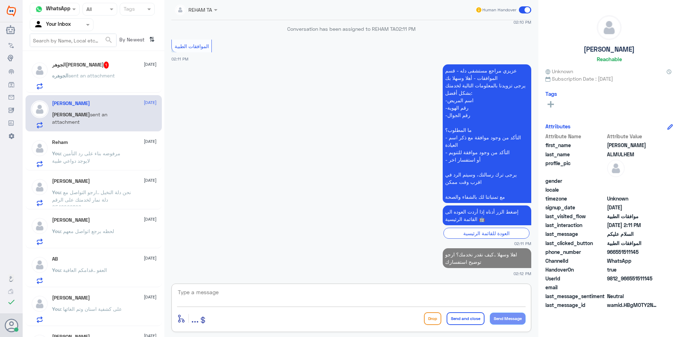
click at [95, 77] on span "sent an attachment" at bounding box center [91, 76] width 46 height 6
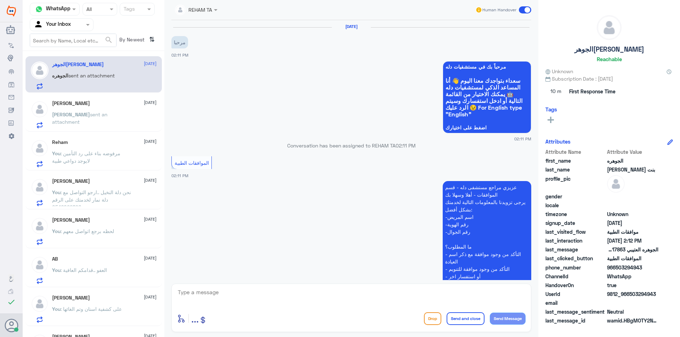
scroll to position [150, 0]
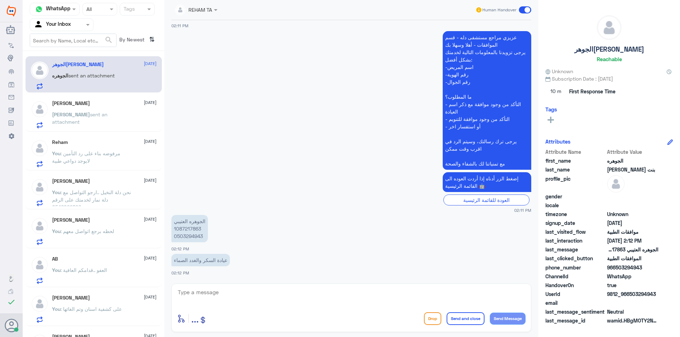
click at [220, 288] on textarea at bounding box center [351, 296] width 348 height 17
paste textarea "اهلا وسهلا ..كيف نقدر نخدمك؟ ارجو توضيح استفسارك"
type textarea "اهلا وسهلا ..كيف نقدر نخدمك؟ ارجو توضيح استفسارك"
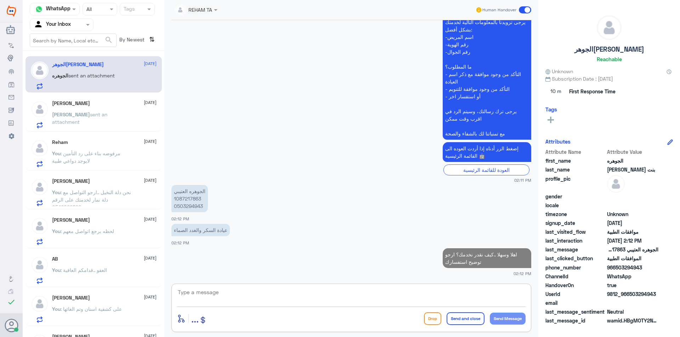
click at [191, 200] on p "الجوهره العتيبي 1087217863 0503294943" at bounding box center [189, 198] width 36 height 27
copy p "1087217863"
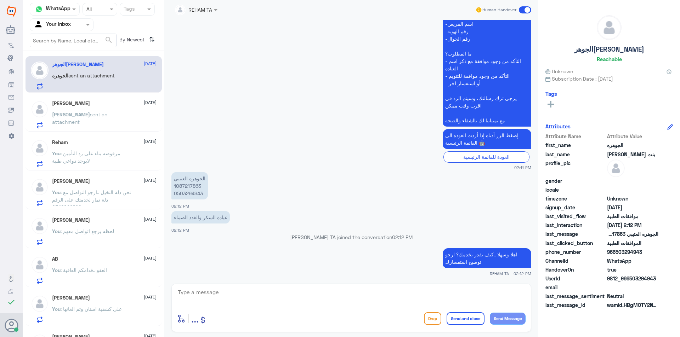
click at [277, 302] on textarea at bounding box center [351, 296] width 348 height 17
type textarea "I"
type textarea "هل الطلب في دلة النخيل؟"
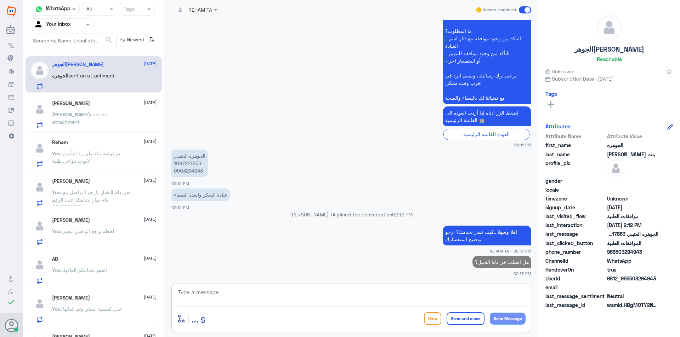
click at [102, 116] on span "sent an attachment" at bounding box center [79, 118] width 55 height 13
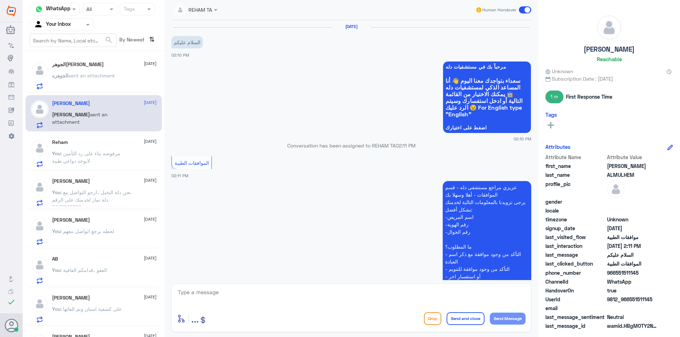
scroll to position [130, 0]
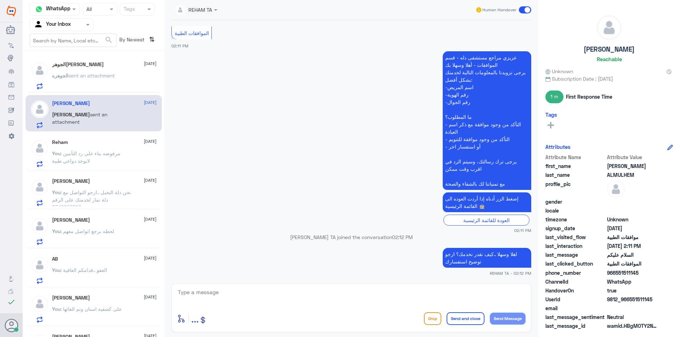
click at [95, 178] on div "[PERSON_NAME] [DATE]" at bounding box center [104, 181] width 104 height 6
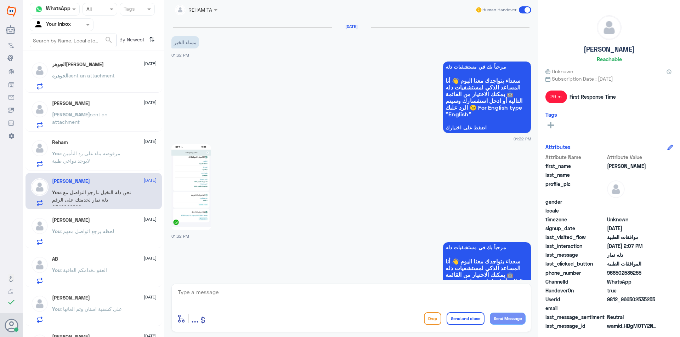
scroll to position [581, 0]
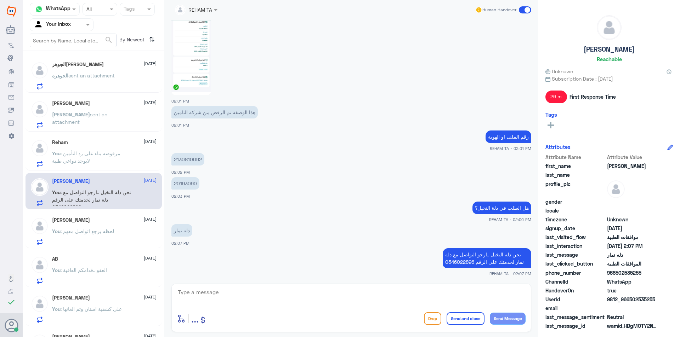
click at [462, 257] on p "نحن دلة النخيل ..ارجو التواصل مع دلة نمار لخدمتك على الرقم 0546022896" at bounding box center [486, 258] width 88 height 20
copy div "نحن دلة النخيل ..ارجو التواصل مع دلة نمار لخدمتك على الرقم 0546022896"
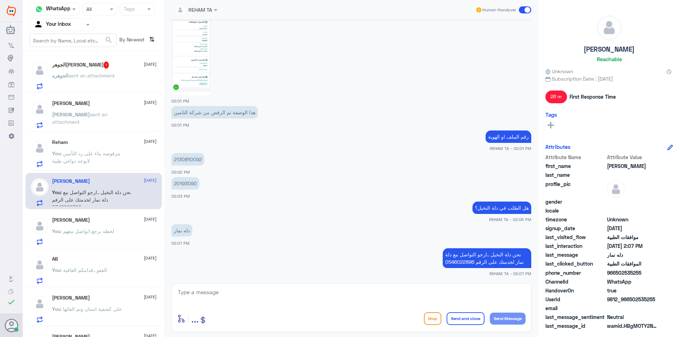
click at [110, 83] on p "الجوهره sent an attachment" at bounding box center [83, 81] width 63 height 18
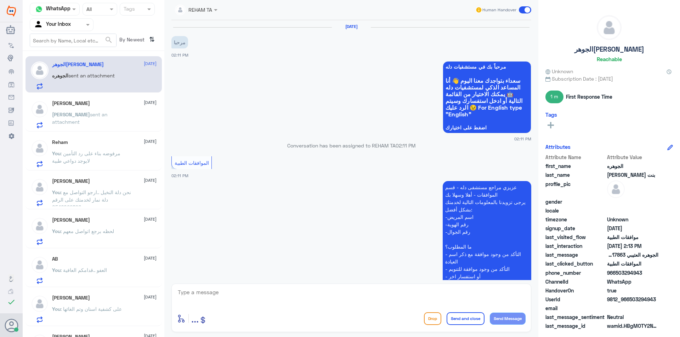
scroll to position [240, 0]
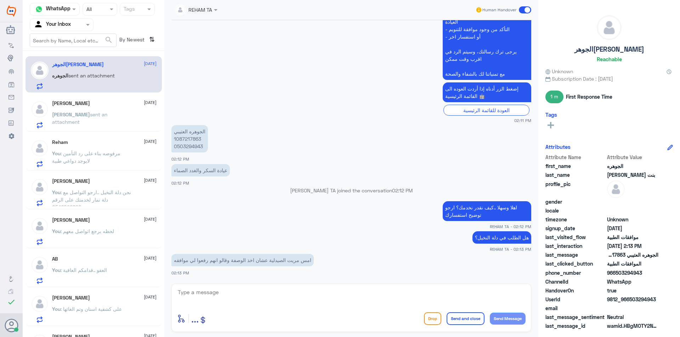
click at [326, 310] on div "enter flow name ... Drop Send and close Send Message" at bounding box center [351, 308] width 360 height 48
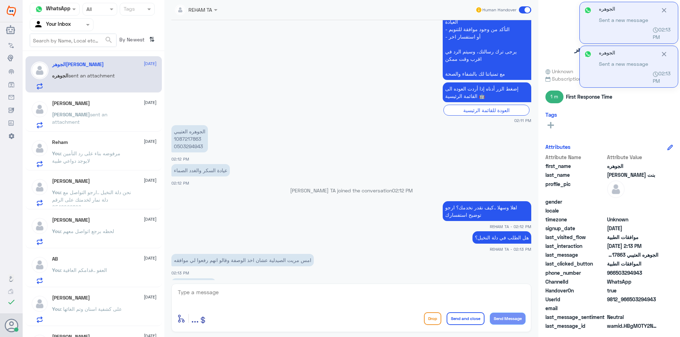
scroll to position [289, 0]
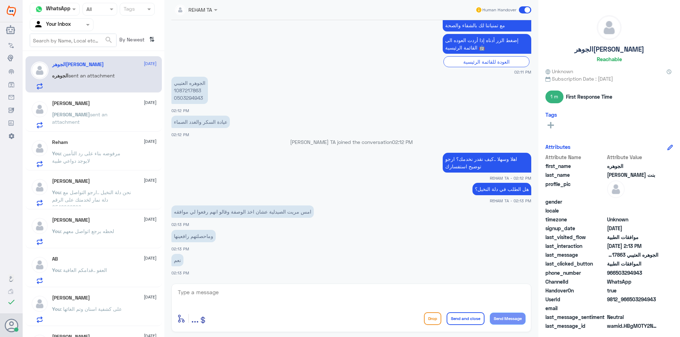
click at [219, 305] on div at bounding box center [351, 297] width 348 height 19
click at [223, 291] on textarea at bounding box center [351, 296] width 348 height 17
type textarea "H"
type textarea "[PERSON_NAME] بالوصفة"
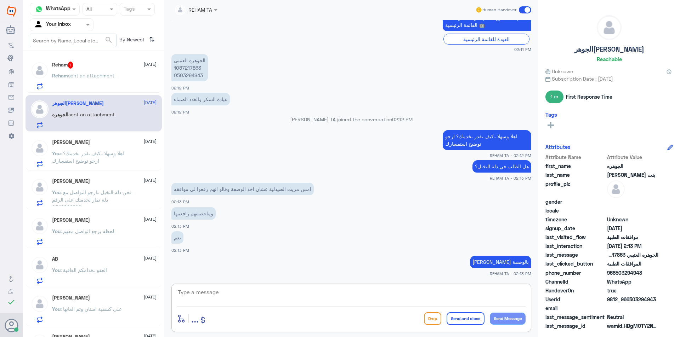
click at [211, 297] on textarea at bounding box center [351, 296] width 348 height 17
click at [59, 62] on h5 "Reham 1" at bounding box center [62, 65] width 21 height 7
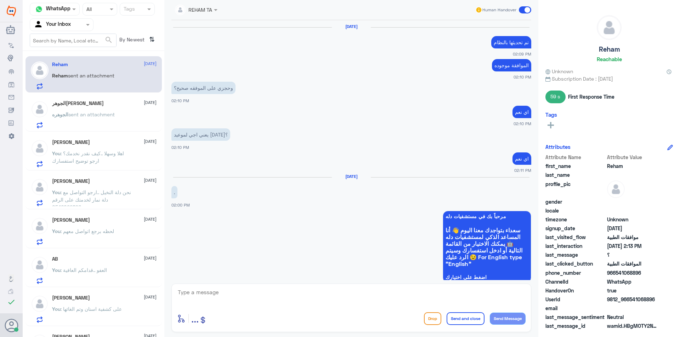
scroll to position [475, 0]
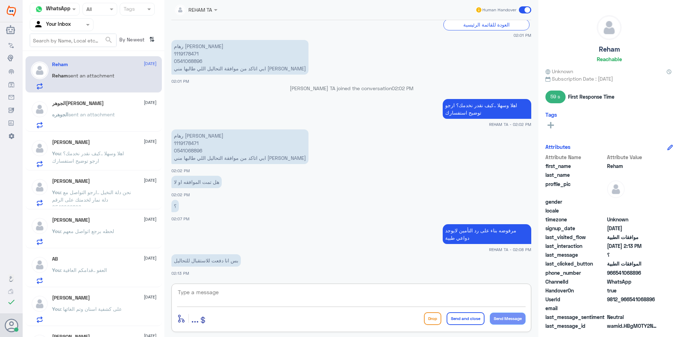
click at [243, 293] on textarea at bounding box center [351, 296] width 348 height 17
click at [102, 148] on div "[PERSON_NAME] [DATE] You : اهلا وسهلا ..كيف نقدر نخدمك؟ ارجو توضيح استفسارك" at bounding box center [104, 153] width 104 height 28
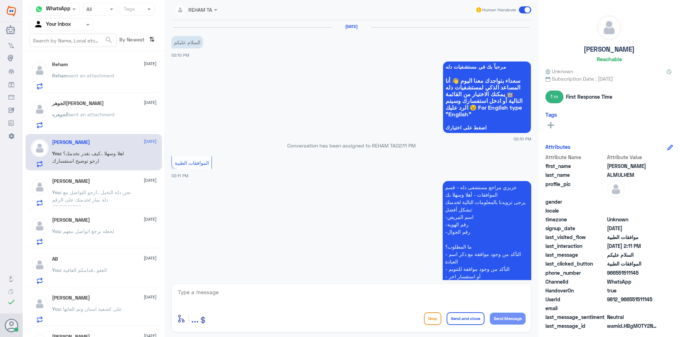
scroll to position [130, 0]
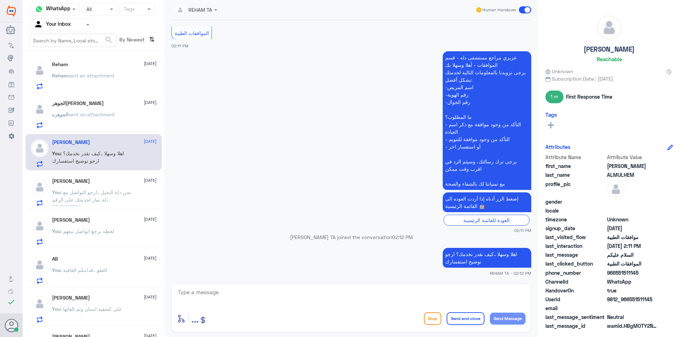
click at [100, 112] on span "sent an attachment" at bounding box center [91, 115] width 46 height 6
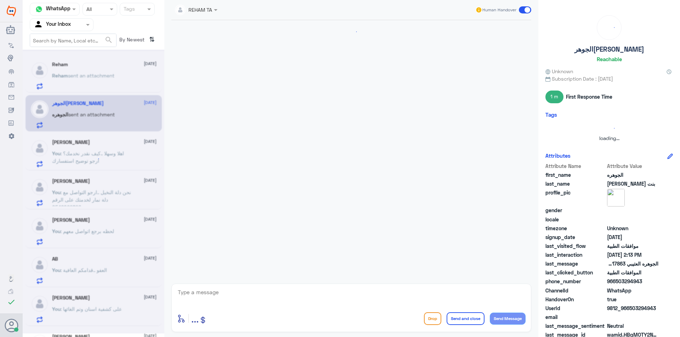
scroll to position [311, 0]
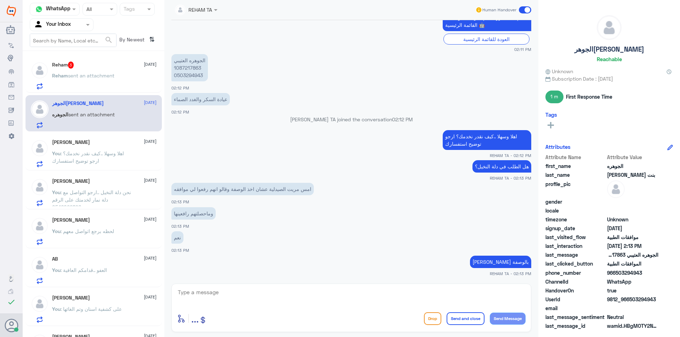
click at [105, 69] on div "Reham 3 [DATE] [PERSON_NAME] sent an attachment" at bounding box center [104, 76] width 104 height 28
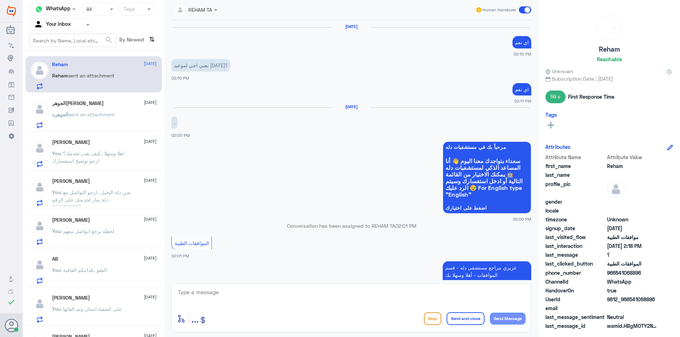
scroll to position [479, 0]
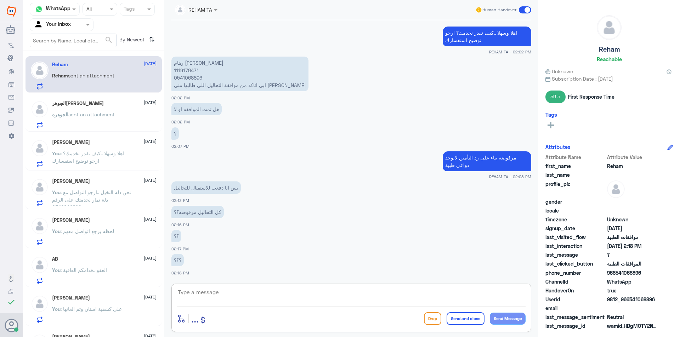
click at [239, 290] on textarea at bounding box center [351, 296] width 348 height 17
type textarea "نعم جميع التحاليل مرفوضة من قبل التأمين"
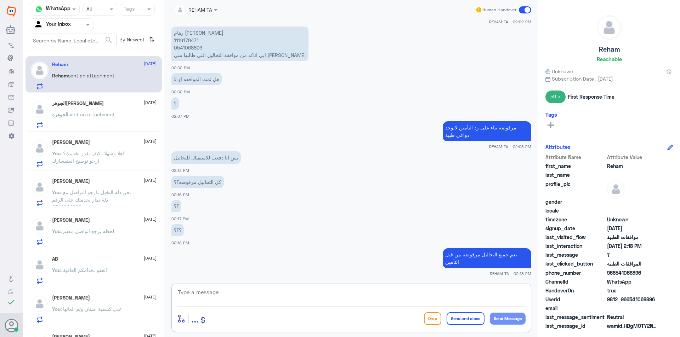
click at [103, 115] on span "sent an attachment" at bounding box center [91, 115] width 46 height 6
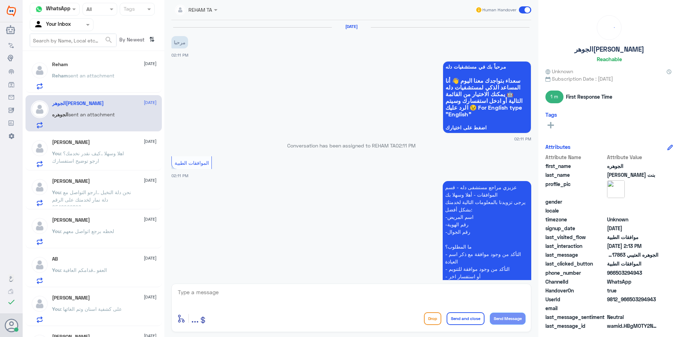
scroll to position [311, 0]
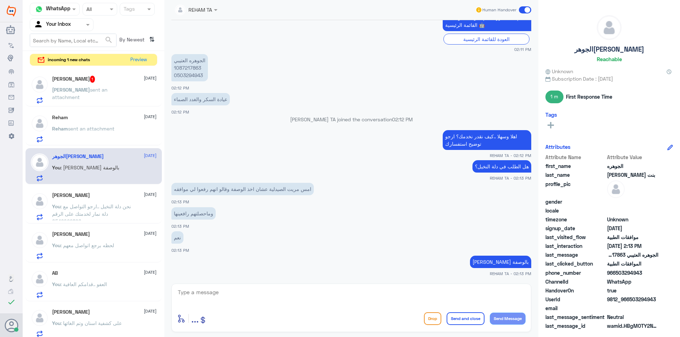
click at [107, 90] on span "sent an attachment" at bounding box center [79, 93] width 55 height 13
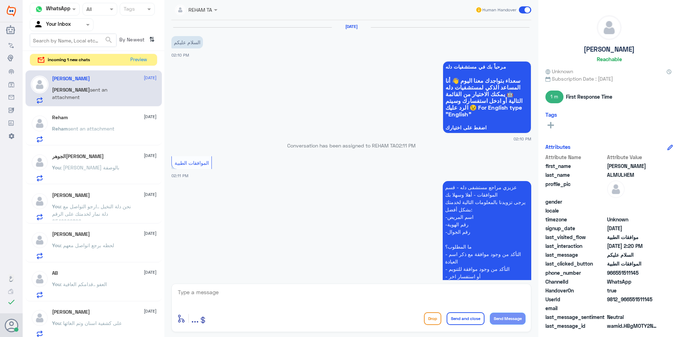
scroll to position [176, 0]
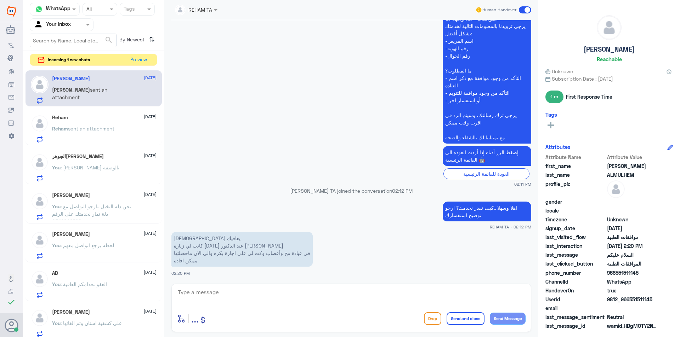
click at [203, 289] on textarea at bounding box center [351, 296] width 348 height 17
type textarea "H"
type textarea "ارجو التواصل مع قسم التقارير الطبية لخدمتك نحن الموافقات فقط"
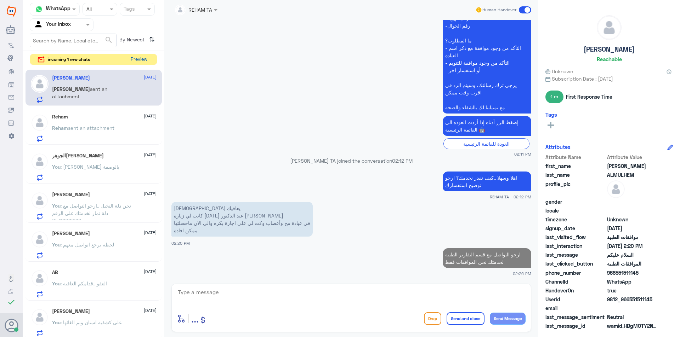
click at [136, 60] on button "Preview" at bounding box center [139, 59] width 22 height 11
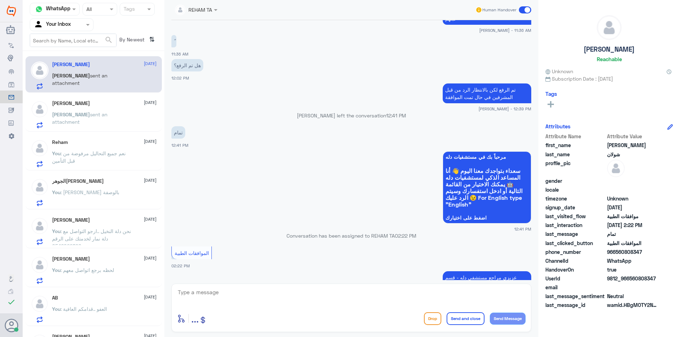
scroll to position [413, 0]
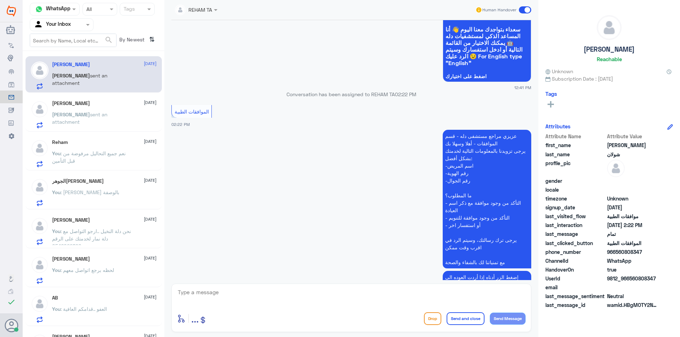
click at [99, 153] on span ": نعم جميع التحاليل مرفوضة من قبل التأمين" at bounding box center [89, 156] width 74 height 13
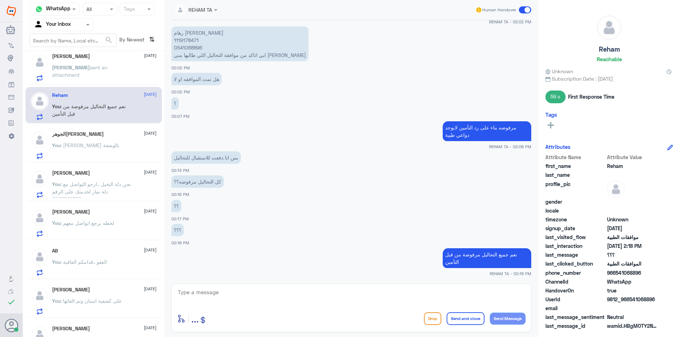
scroll to position [106, 0]
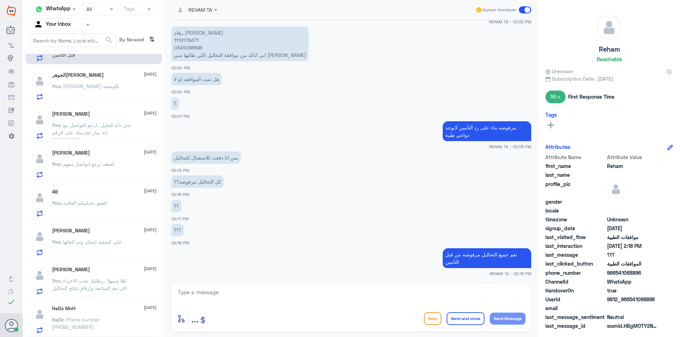
click at [124, 164] on div "You : لحظه برجع اتواصل معهم" at bounding box center [104, 170] width 104 height 16
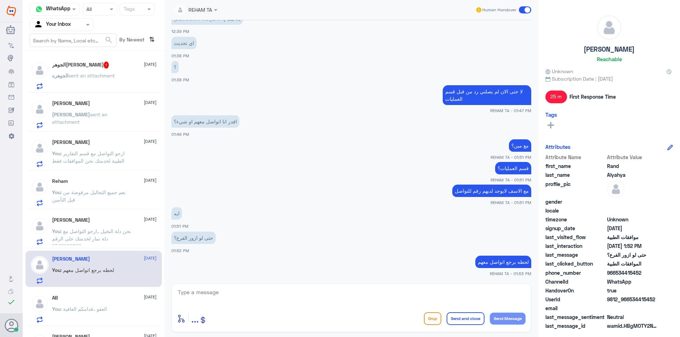
click at [114, 70] on div "الجوهره بنت بدر 1 [DATE] الجوهره sent an attachment" at bounding box center [104, 76] width 104 height 28
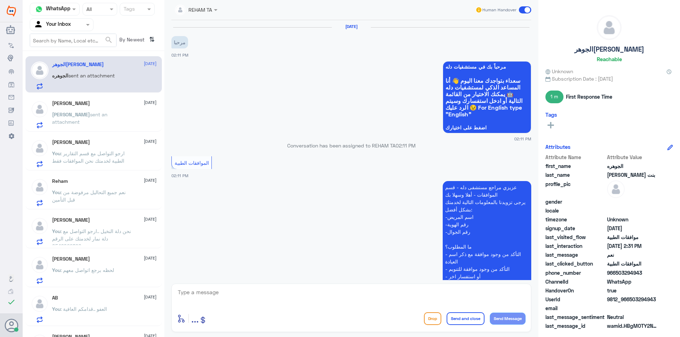
scroll to position [335, 0]
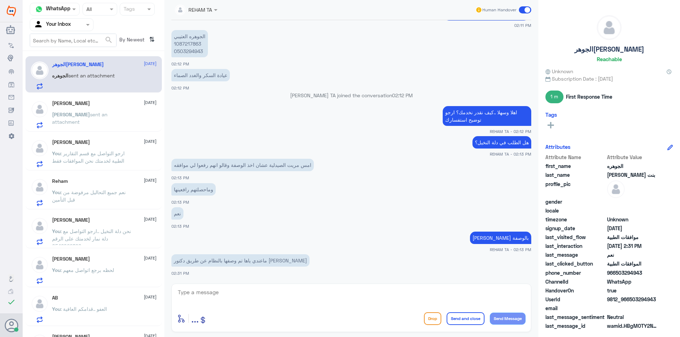
click at [188, 45] on p "الجوهره العتيبي 1087217863 0503294943" at bounding box center [189, 43] width 36 height 27
copy p "1087217863"
click at [230, 303] on textarea at bounding box center [351, 296] width 348 height 17
type textarea "L"
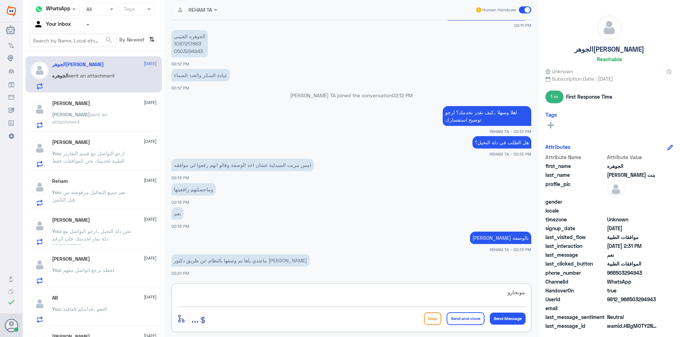
type textarea "مونجارو؟"
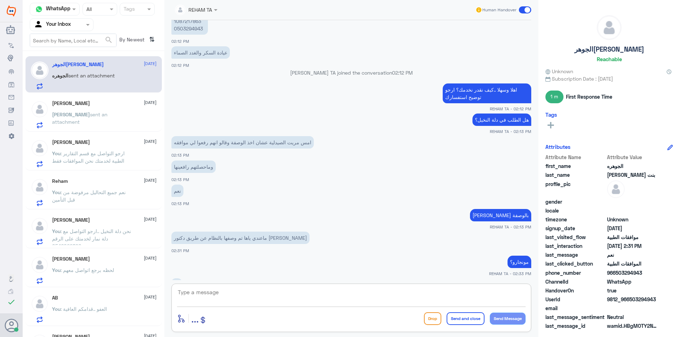
scroll to position [382, 0]
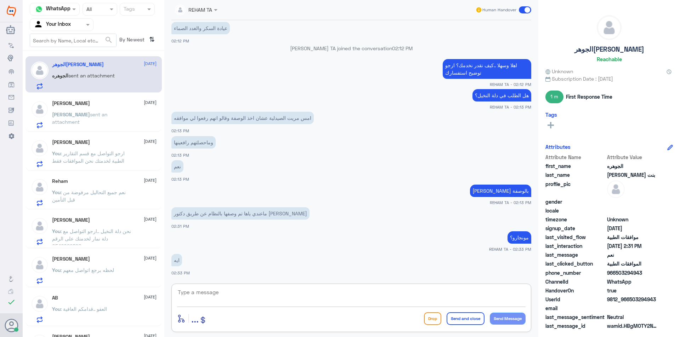
click at [217, 290] on textarea at bounding box center [351, 296] width 348 height 17
type textarea "H"
click at [193, 293] on textarea at bounding box center [351, 296] width 348 height 17
type textarea "G"
type textarea "H"
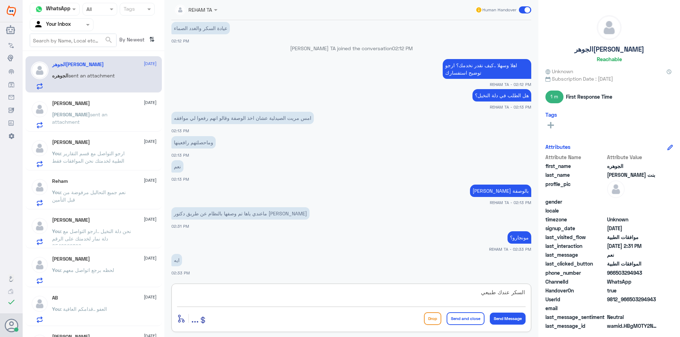
paste textarea "4.8"
type textarea "السكر عندك طبيعي 4.8 لا يقبله التأمين"
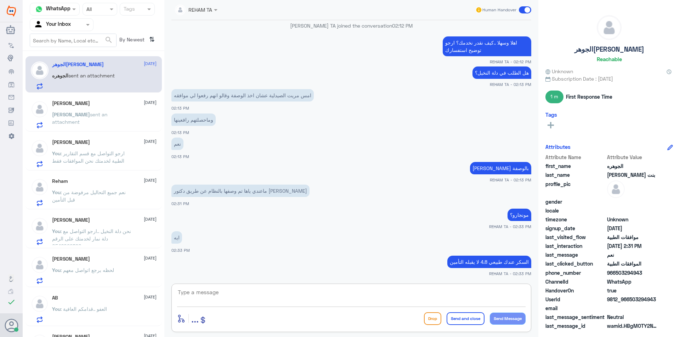
click at [329, 301] on textarea at bounding box center [351, 296] width 348 height 17
type textarea "F"
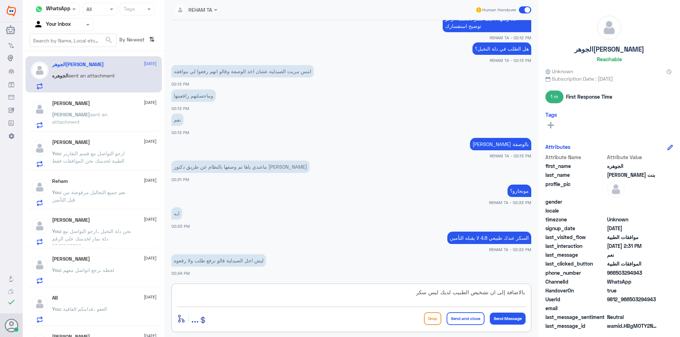
type textarea "بالاضافة إلى ان تشخيص الطبيب لديك ليس سكر"
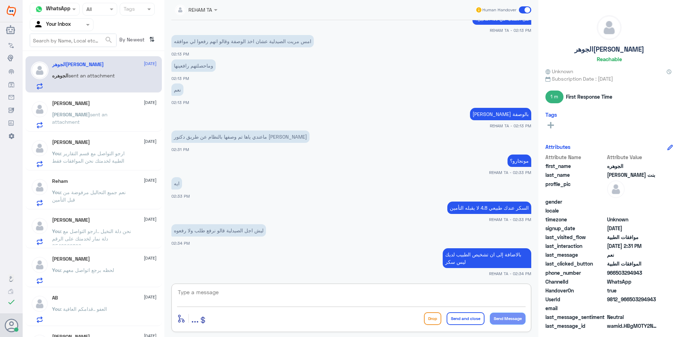
type textarea "ص"
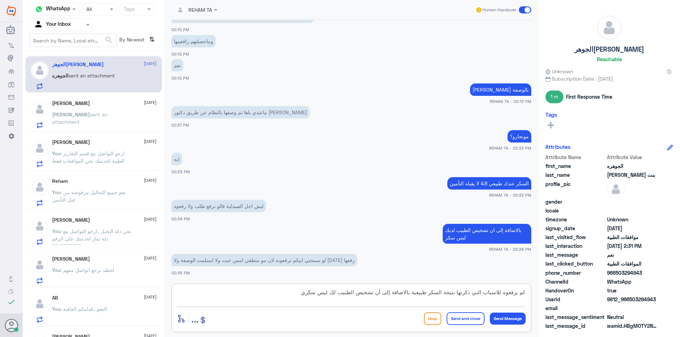
type textarea "لم يرفعوه للاسباب التي ذكرتها نتيجة السكر طبيعية بالاضافة إلى أن تشخيص الطبيب ل…"
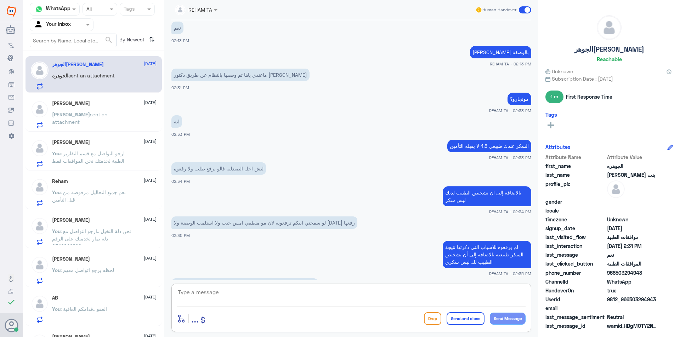
scroll to position [545, 0]
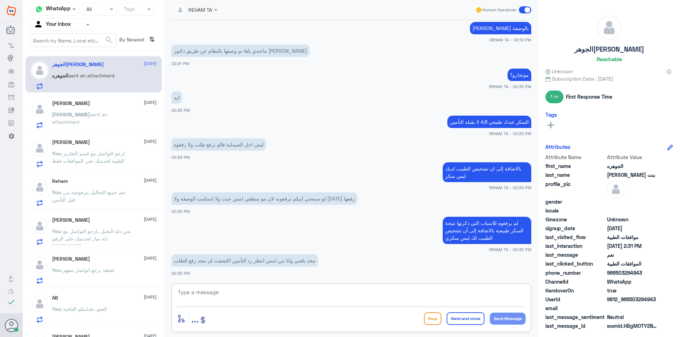
click at [282, 296] on textarea at bounding box center [351, 296] width 348 height 17
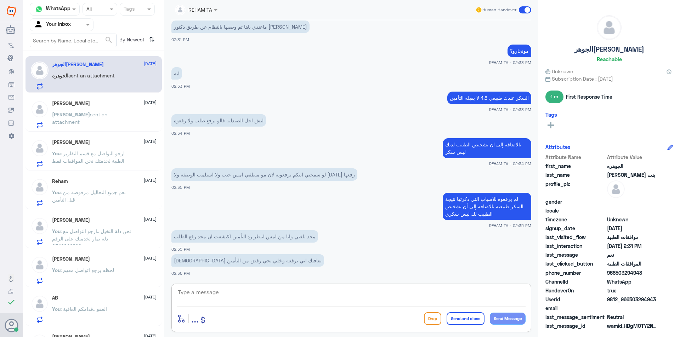
click at [261, 290] on textarea at bounding box center [351, 296] width 348 height 17
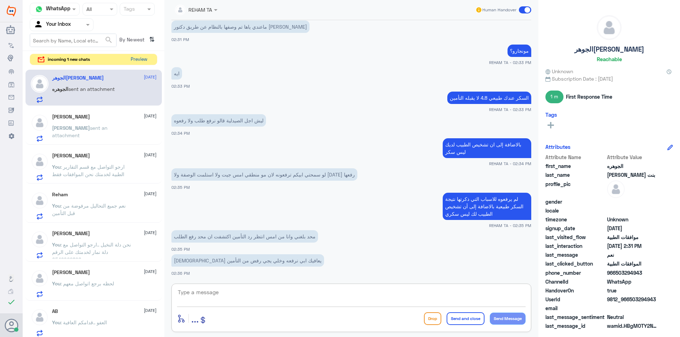
click at [139, 60] on button "Preview" at bounding box center [139, 59] width 22 height 11
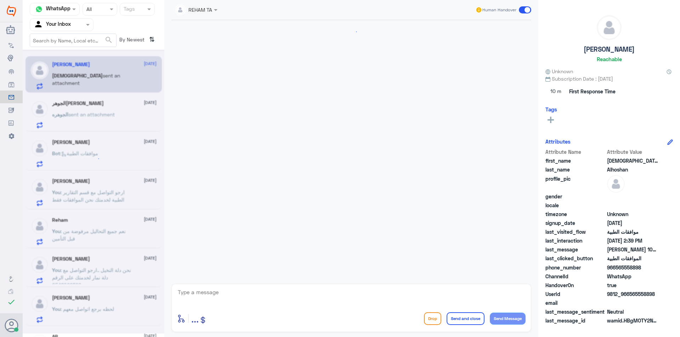
scroll to position [695, 0]
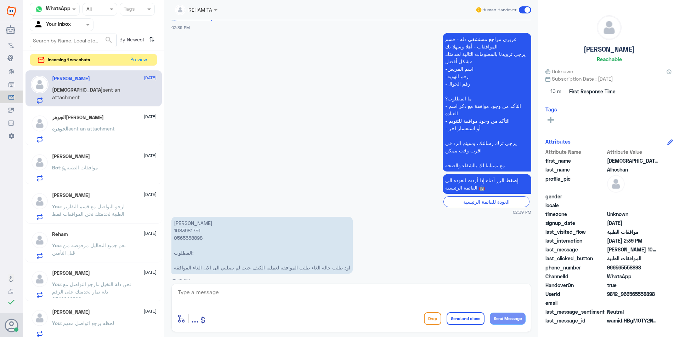
click at [83, 122] on div "الجوهر[PERSON_NAME] [DATE] الجوهره sent an attachment" at bounding box center [104, 129] width 104 height 28
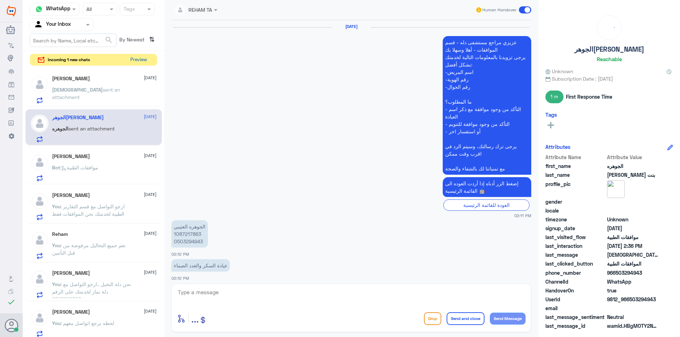
scroll to position [424, 0]
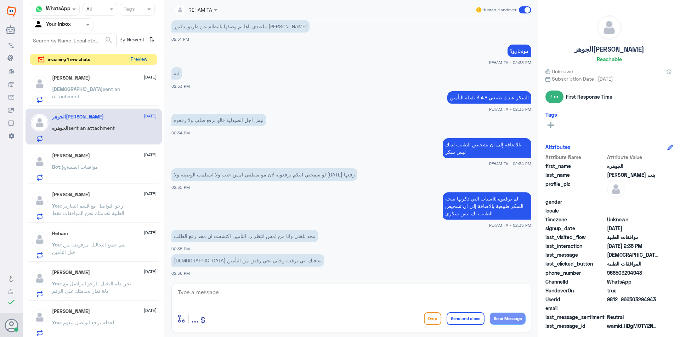
click at [144, 61] on button "Preview" at bounding box center [139, 59] width 22 height 11
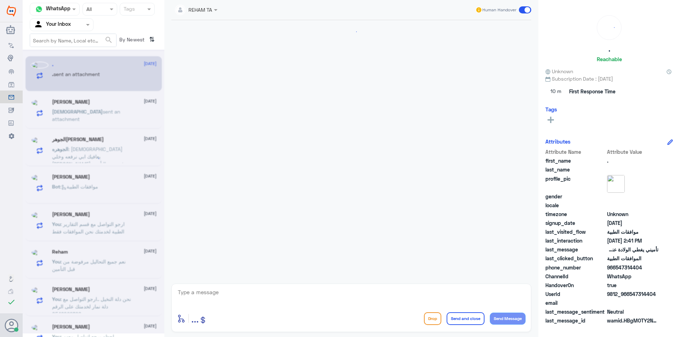
scroll to position [150, 0]
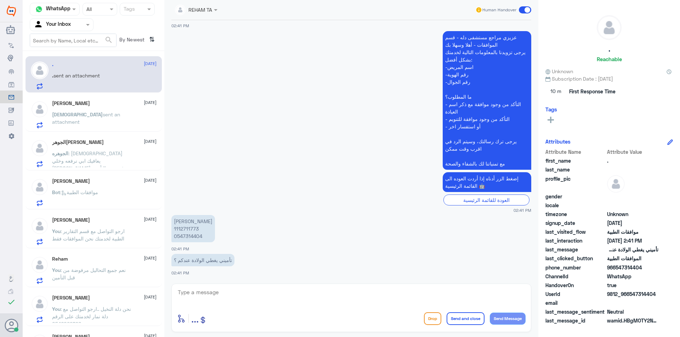
click at [101, 141] on div "الجوهر[PERSON_NAME] [DATE]" at bounding box center [104, 142] width 104 height 6
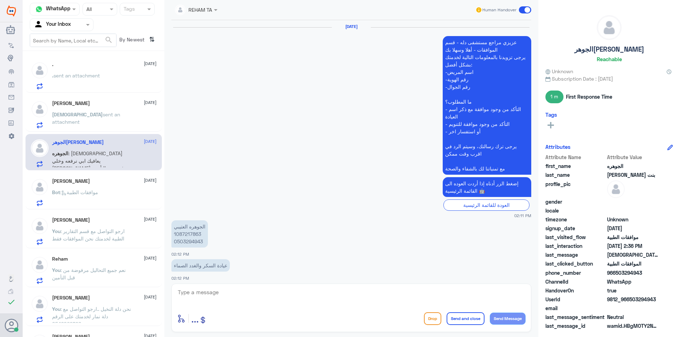
scroll to position [424, 0]
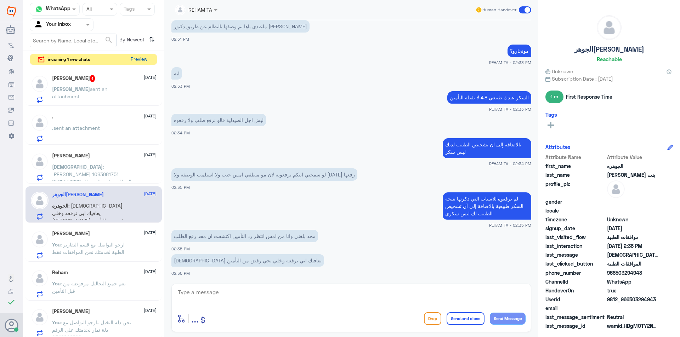
click at [139, 61] on button "Preview" at bounding box center [139, 59] width 22 height 11
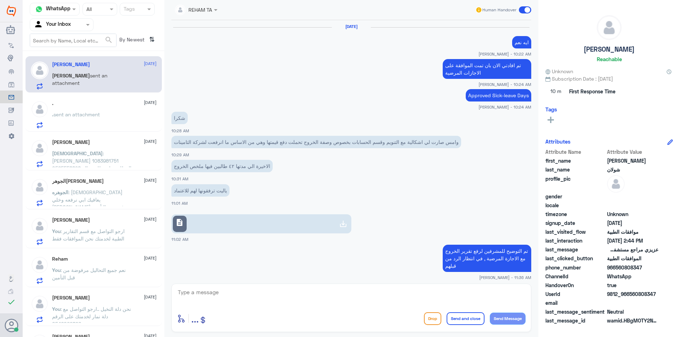
scroll to position [538, 0]
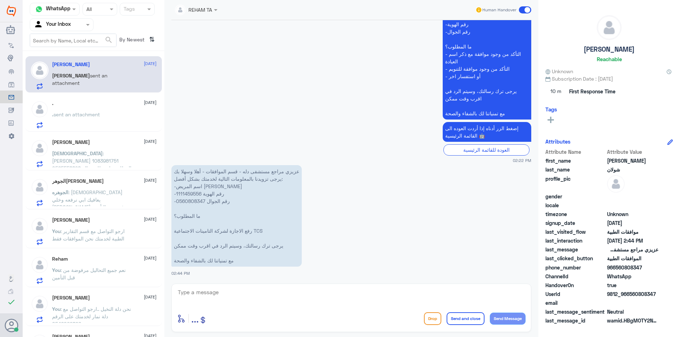
click at [112, 117] on div ". sent an attachment" at bounding box center [104, 121] width 104 height 16
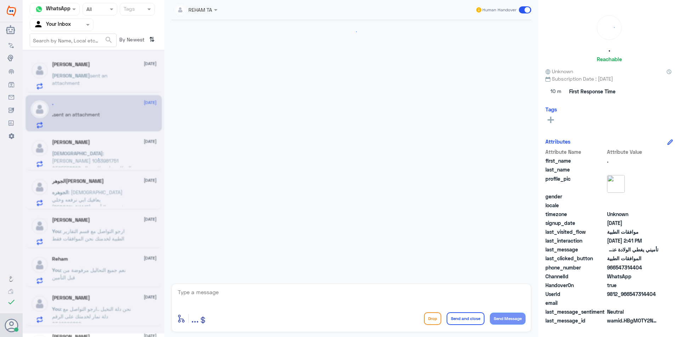
scroll to position [150, 0]
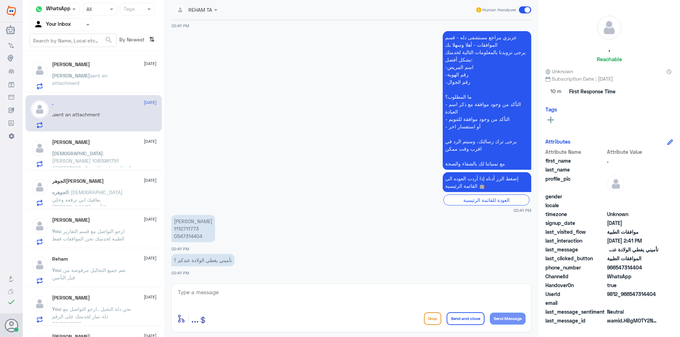
click at [92, 192] on span ": [DEMOGRAPHIC_DATA] يعافيك ابي نرفعه وخلي [PERSON_NAME] رفض من التأمين" at bounding box center [89, 199] width 74 height 21
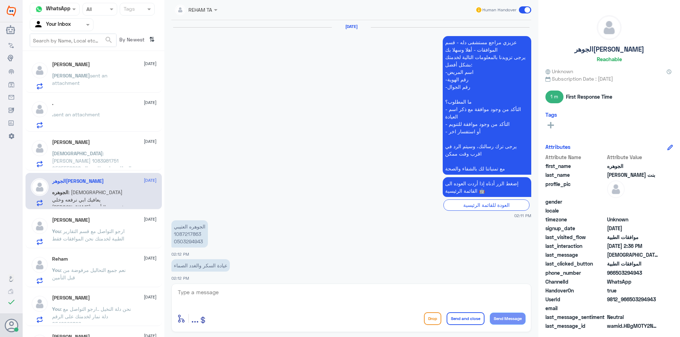
scroll to position [424, 0]
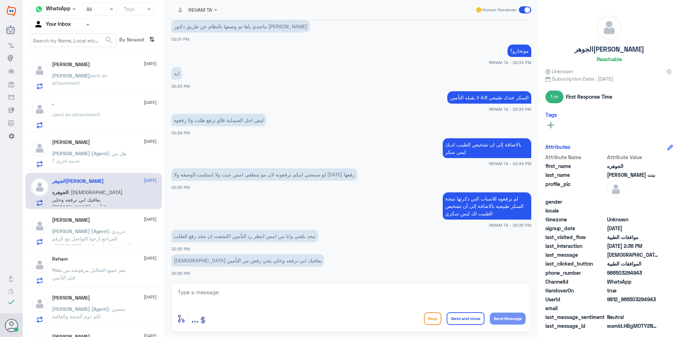
click at [102, 77] on span "sent an attachment" at bounding box center [79, 79] width 55 height 13
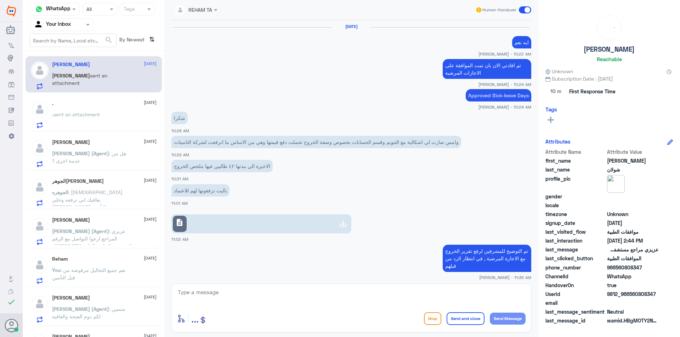
scroll to position [538, 0]
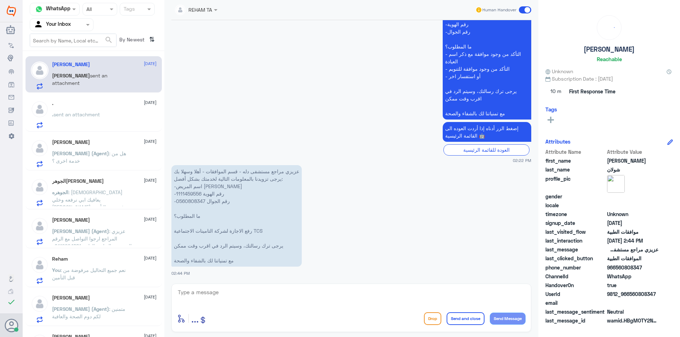
click at [91, 111] on p ". sent an attachment" at bounding box center [76, 120] width 48 height 18
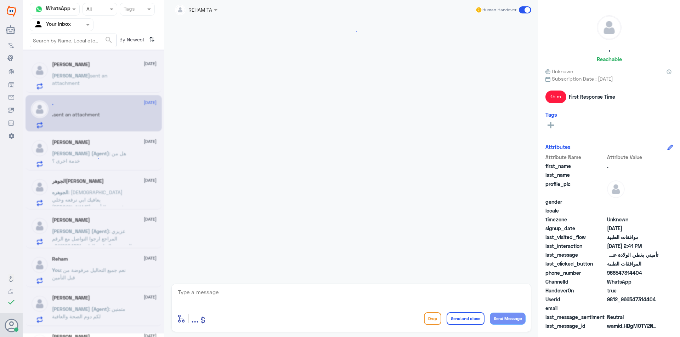
scroll to position [223, 0]
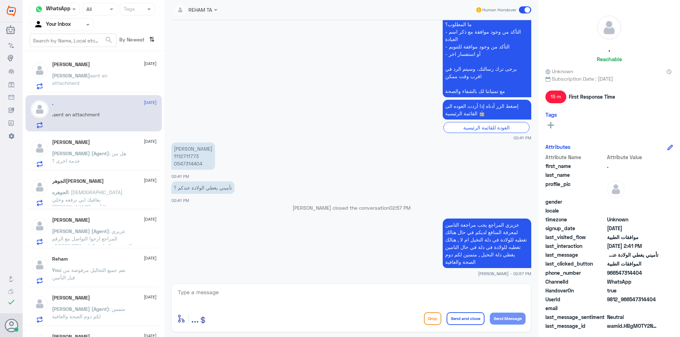
click at [89, 154] on span ": هل من خدمة اخرى ؟" at bounding box center [89, 156] width 74 height 13
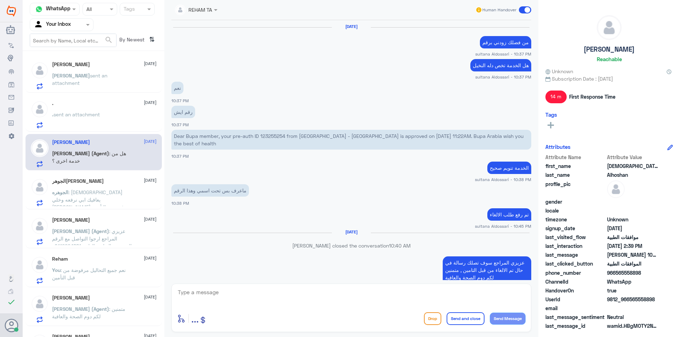
scroll to position [479, 0]
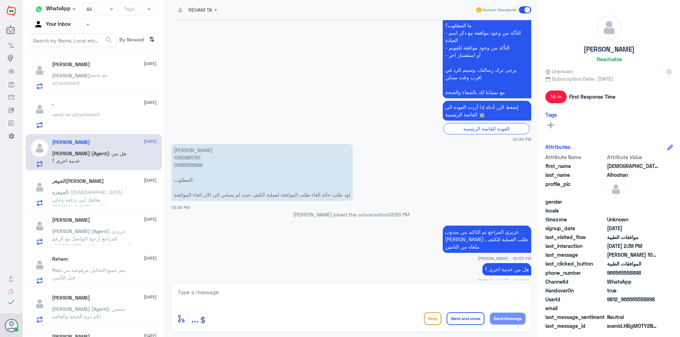
click at [104, 196] on p "الجوهره : الله يعافيك ابي نرفعه وخلي يجي رفض من التأمين" at bounding box center [92, 198] width 80 height 18
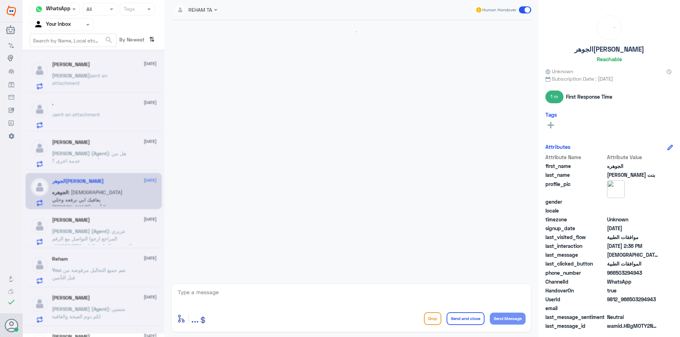
scroll to position [424, 0]
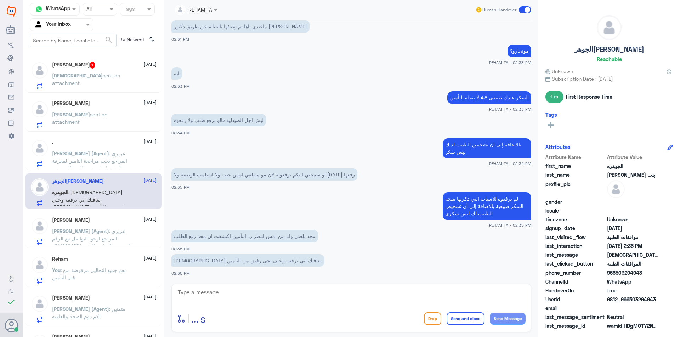
click at [89, 75] on span "sent an attachment" at bounding box center [86, 79] width 68 height 13
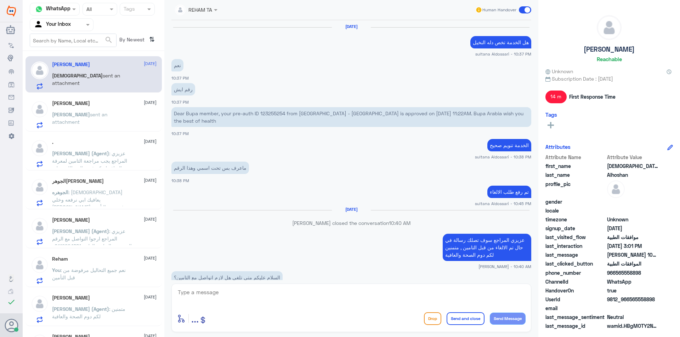
scroll to position [481, 0]
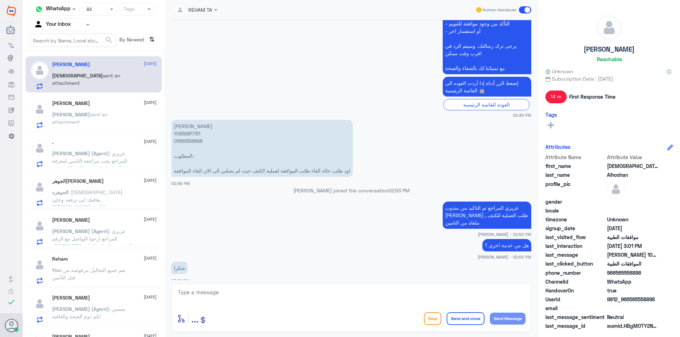
click at [97, 224] on div "[PERSON_NAME] [DATE] [PERSON_NAME] (Agent) : عزيزي المراجع ارجوا التواصل مع الر…" at bounding box center [104, 231] width 104 height 28
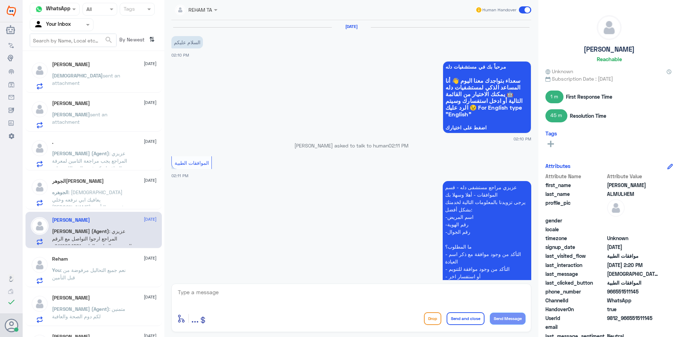
scroll to position [257, 0]
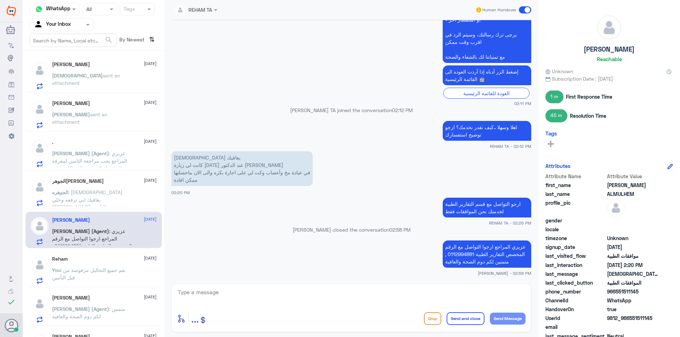
click at [84, 187] on div "الجوهره بنت [PERSON_NAME] [DATE] الجوهره : الله يعافيك ابي نرفعه وخلي يجي رفض م…" at bounding box center [104, 192] width 104 height 28
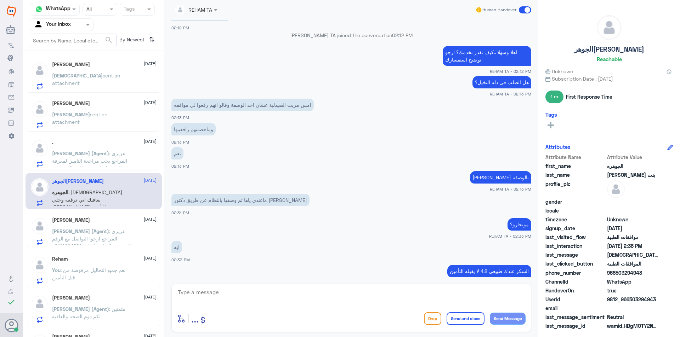
scroll to position [177, 0]
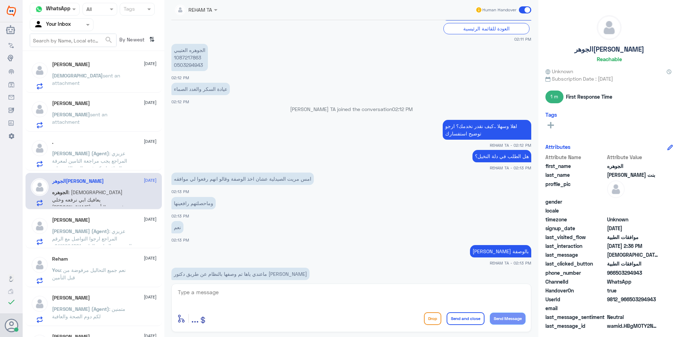
click at [198, 59] on p "الجوهره العتيبي 1087217863 0503294943" at bounding box center [189, 57] width 36 height 27
copy p "1087217863"
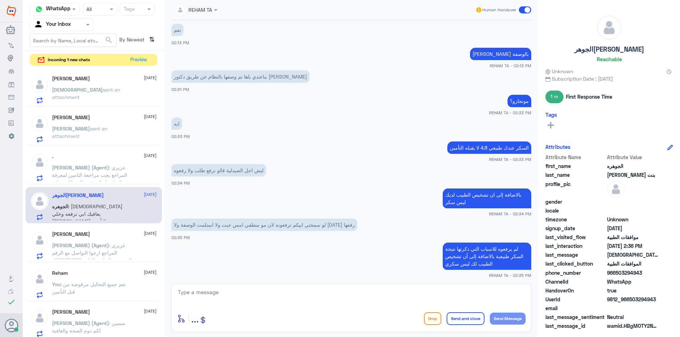
scroll to position [424, 0]
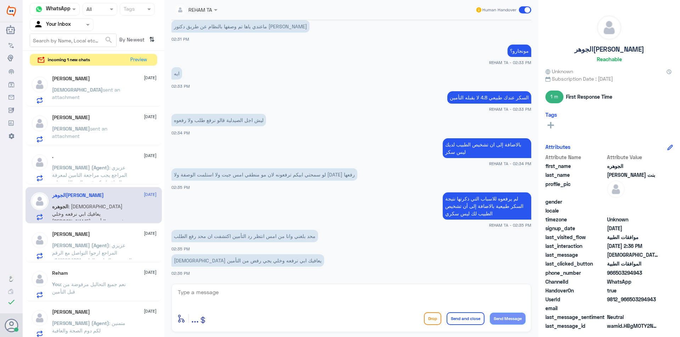
click at [200, 292] on textarea at bounding box center [351, 296] width 348 height 17
type textarea "J"
type textarea "رفعت لك طلب"
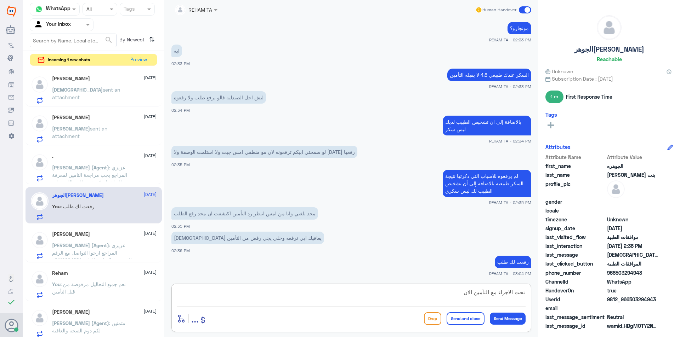
type textarea "تحت الاجراء مع التأمين الان"
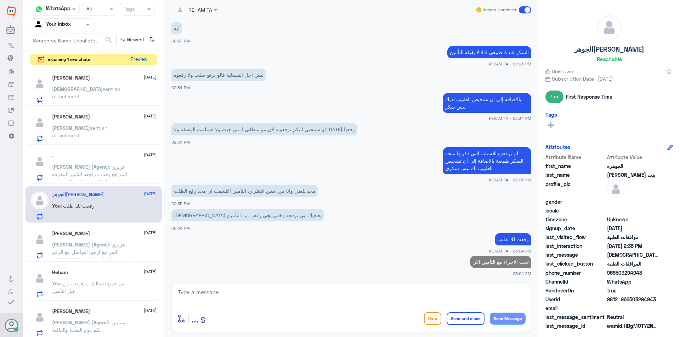
click at [139, 58] on button "Preview" at bounding box center [139, 59] width 22 height 11
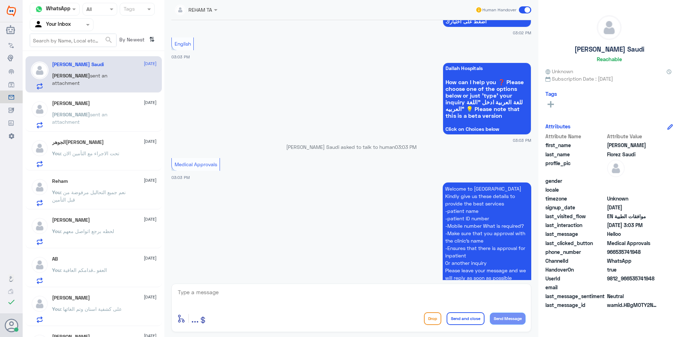
scroll to position [94, 0]
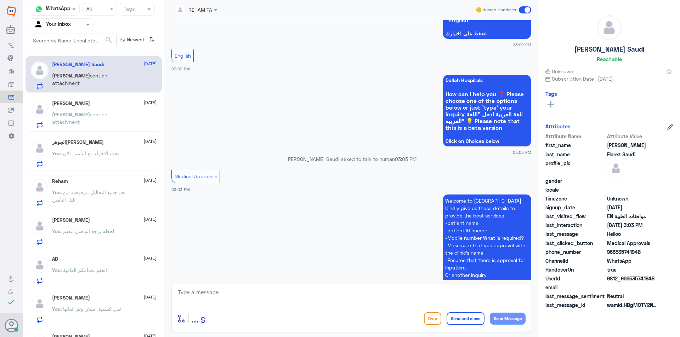
click at [106, 145] on div "الجوهر[PERSON_NAME] [DATE]" at bounding box center [104, 142] width 104 height 6
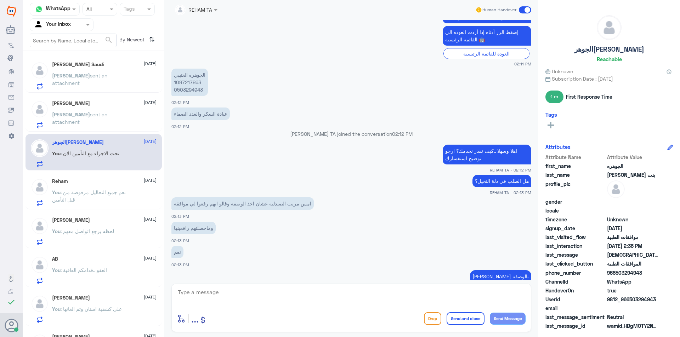
scroll to position [246, 0]
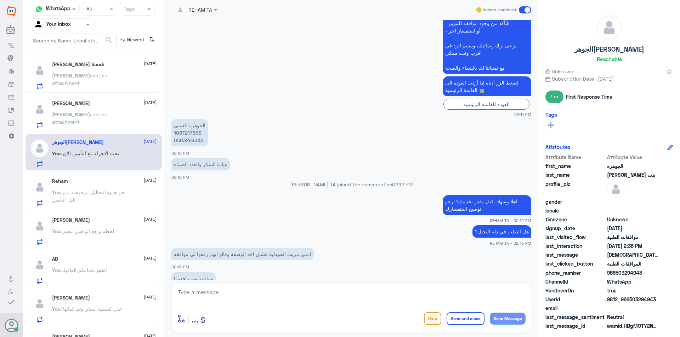
click at [187, 132] on p "الجوهره العتيبي 1087217863 0503294943" at bounding box center [189, 132] width 36 height 27
copy p "1087217863"
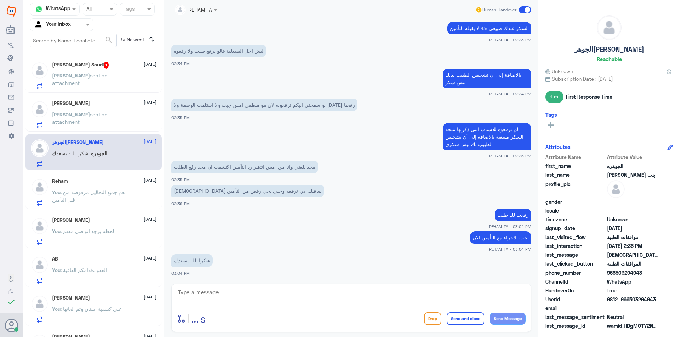
click at [236, 299] on textarea at bounding box center [351, 296] width 348 height 17
type textarea "H"
type textarea "العفو ..قدامك العافية"
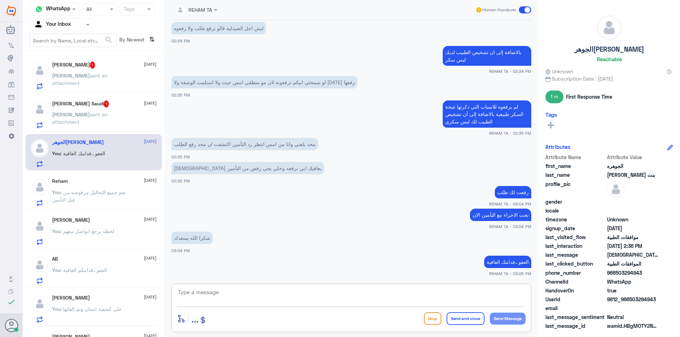
click at [92, 98] on div "[PERSON_NAME] Saudi 1 [DATE] [PERSON_NAME] sent an attachment" at bounding box center [93, 113] width 136 height 36
click at [92, 106] on h5 "[PERSON_NAME] Saudi 1" at bounding box center [80, 104] width 57 height 7
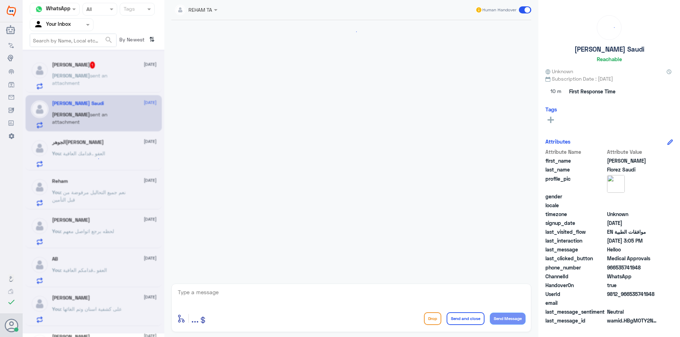
scroll to position [196, 0]
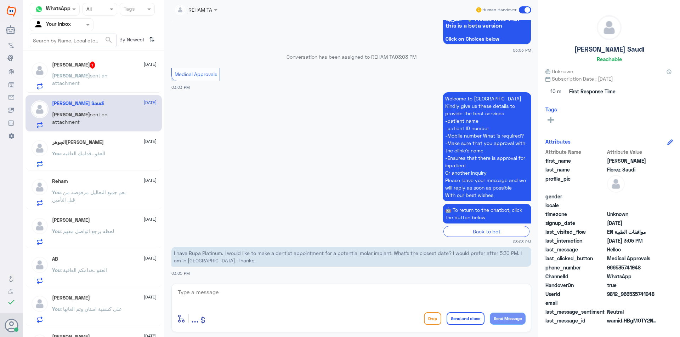
click at [92, 73] on span "sent an attachment" at bounding box center [79, 79] width 55 height 13
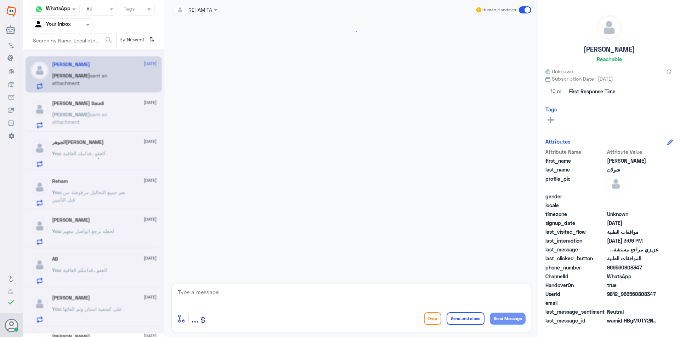
scroll to position [613, 0]
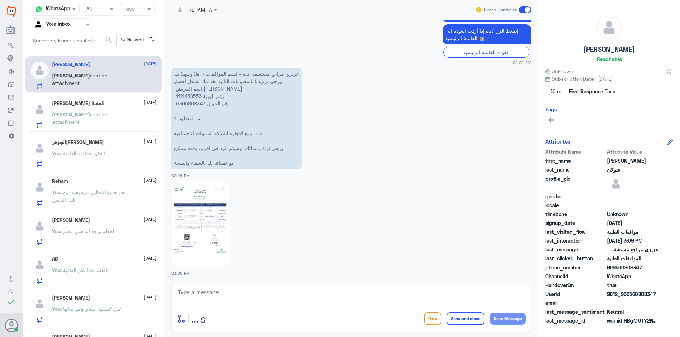
click at [206, 239] on img at bounding box center [200, 225] width 58 height 86
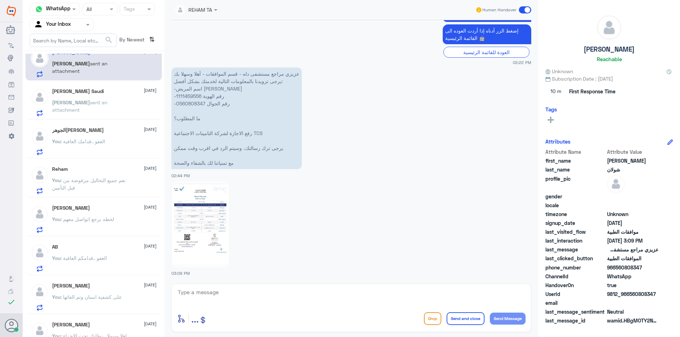
scroll to position [0, 0]
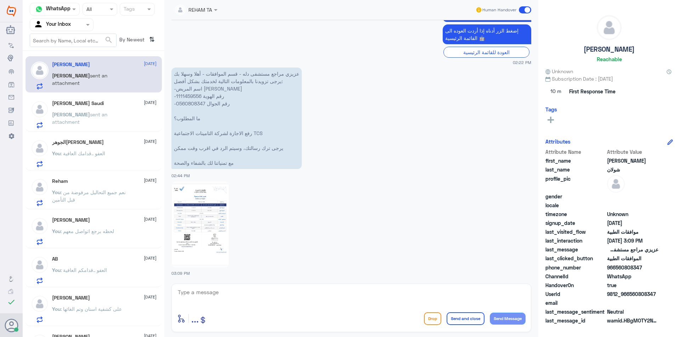
click at [98, 116] on span "sent an attachment" at bounding box center [79, 118] width 55 height 13
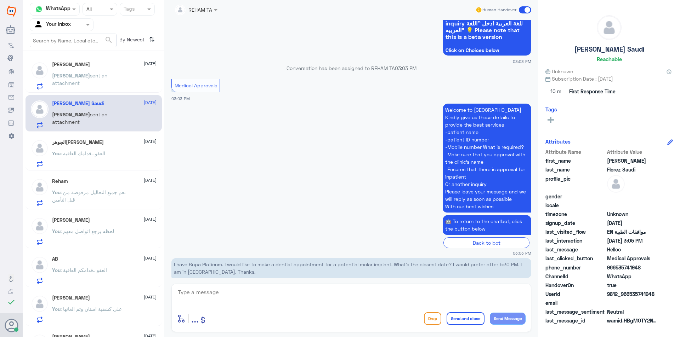
scroll to position [196, 0]
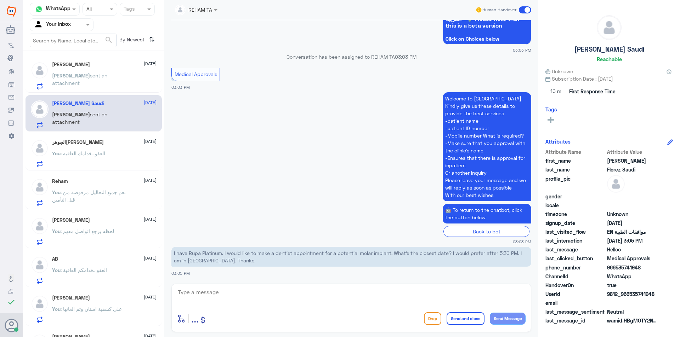
click at [247, 284] on div "enter flow name ... Drop Send and close Send Message" at bounding box center [351, 308] width 360 height 48
click at [229, 293] on textarea at bounding box center [351, 296] width 348 height 17
type textarea "DEAR CHECK WITH CUSTOMER SERVICES WE ARE APPROVALS DEPATMENT ONLY"
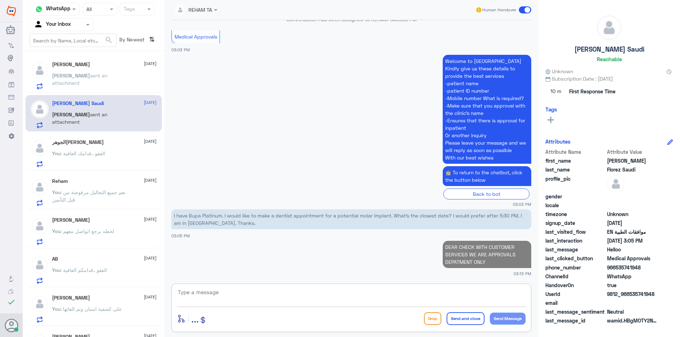
click at [90, 73] on span "sent an attachment" at bounding box center [79, 79] width 55 height 13
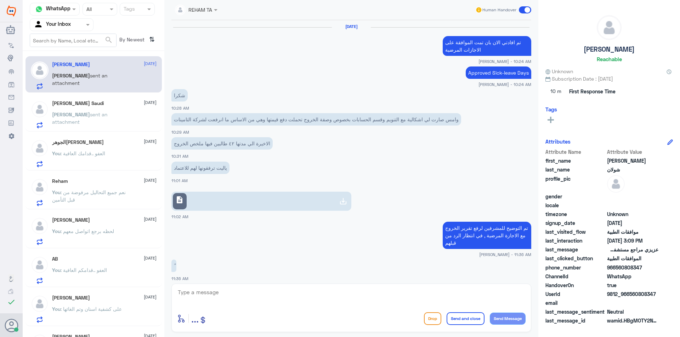
scroll to position [613, 0]
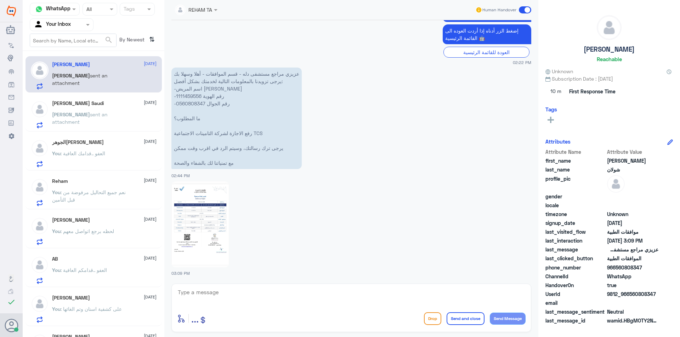
click at [195, 299] on textarea at bounding box center [351, 296] width 348 height 17
type textarea "H"
drag, startPoint x: 496, startPoint y: 293, endPoint x: 398, endPoint y: 298, distance: 98.5
click at [398, 298] on textarea "اهلا وسهلا ..سيتم تحويلها للمشرفين لمتابعتها" at bounding box center [351, 296] width 348 height 17
type textarea "اهلا وسهلا ..إصابة عمل؟"
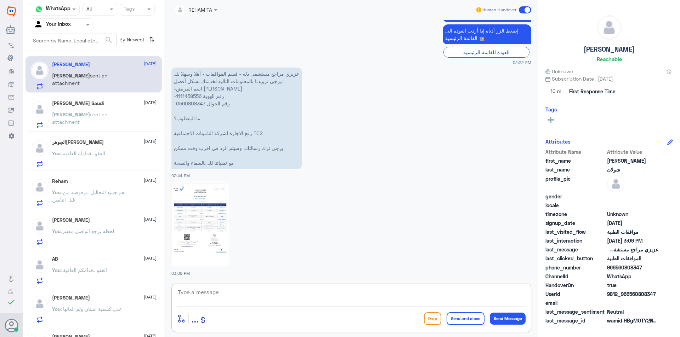
scroll to position [635, 0]
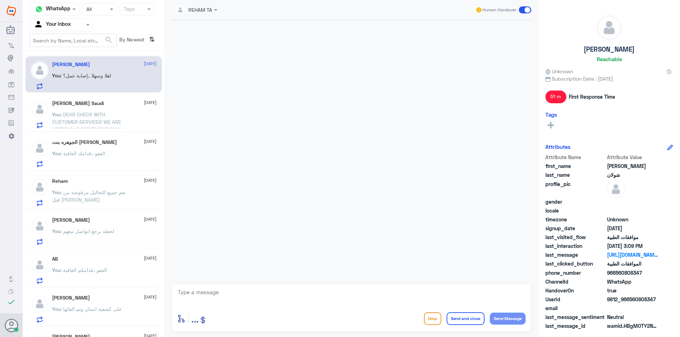
click at [40, 124] on icon at bounding box center [39, 124] width 5 height 1
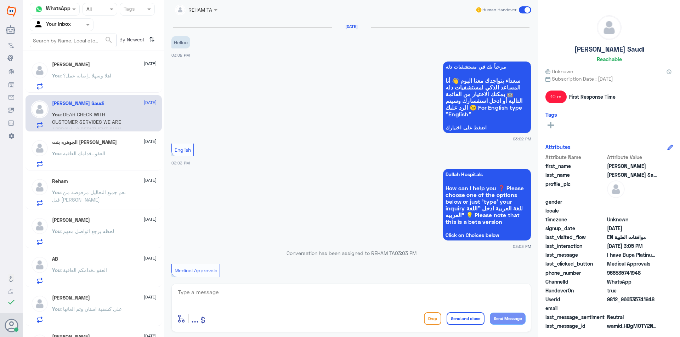
scroll to position [247, 0]
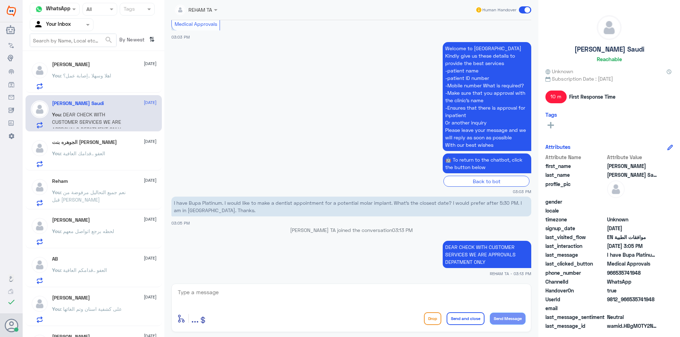
click at [66, 86] on p "You : اهلا وسهلا ..إصابة عمل؟" at bounding box center [81, 81] width 59 height 18
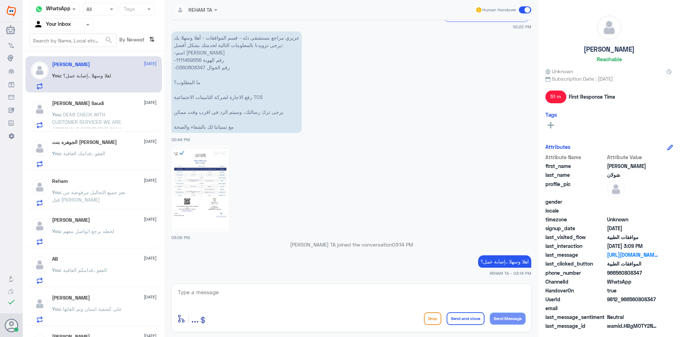
click at [85, 113] on span ": DEAR CHECK WITH CUSTOMER SERVICES WE ARE APPROVALS DEPATMENT ONLY" at bounding box center [86, 122] width 69 height 21
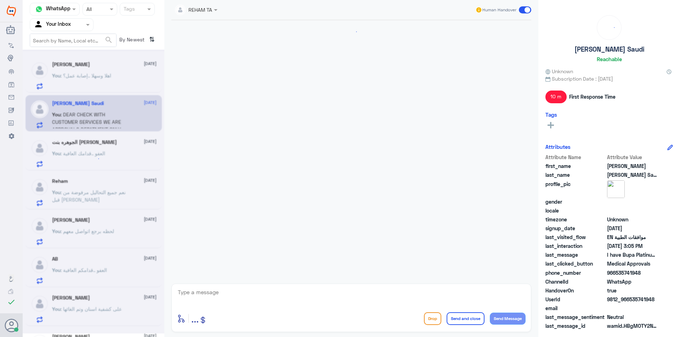
scroll to position [247, 0]
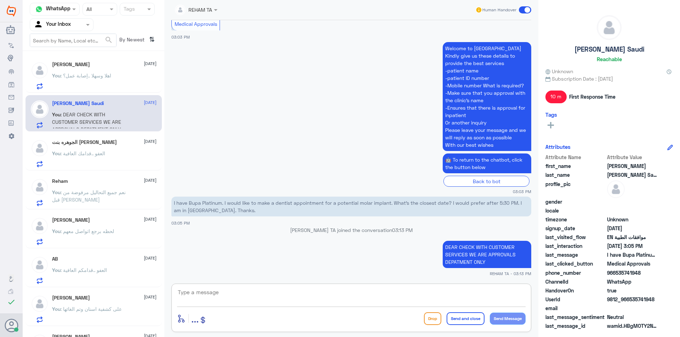
click at [229, 291] on textarea at bounding box center [351, 296] width 348 height 17
type textarea "A"
click at [312, 201] on p "I have Bupa Platinum. I would like to make a dentist appointment for a potentia…" at bounding box center [351, 207] width 360 height 20
copy p "appointment"
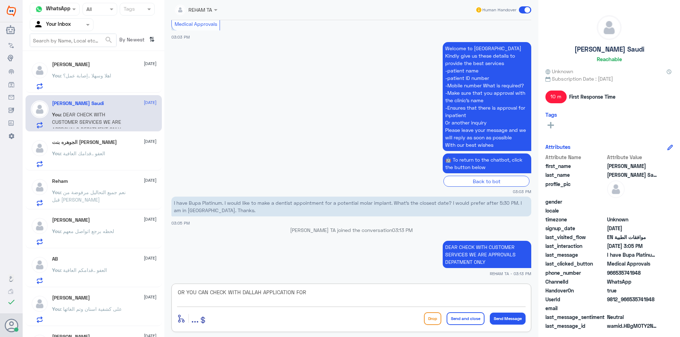
click at [319, 292] on textarea "OR YOU CAN CHECK WITH DALLAH APPLICATION FOR" at bounding box center [351, 296] width 348 height 17
drag, startPoint x: 276, startPoint y: 203, endPoint x: 327, endPoint y: 205, distance: 50.3
click at [327, 205] on p "I have Bupa Platinum. I would like to make a dentist appointment for a potentia…" at bounding box center [351, 207] width 360 height 20
copy p "dentist appointment"
click at [329, 297] on textarea "OR YOU CAN CHECK WITH DALLAH APPLICATION FOR" at bounding box center [351, 296] width 348 height 17
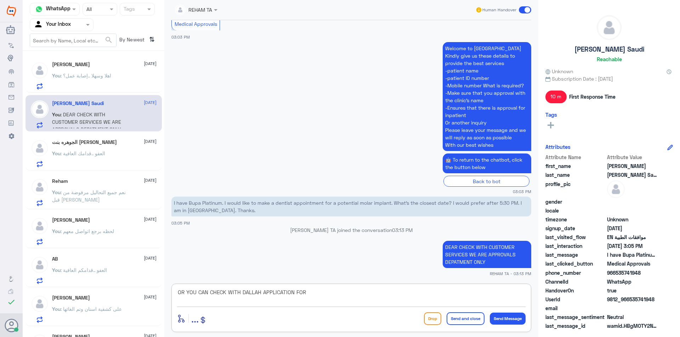
paste textarea "dentist appointment"
click at [308, 292] on textarea "OR YOU CAN CHECK WITH DALLAH APPLICATION FOR dentist appointment" at bounding box center [351, 296] width 348 height 17
type textarea "OR YOU CAN CHECK WITH DALLAH APPLICATION FOR AN EARLIEST dentist appointment"
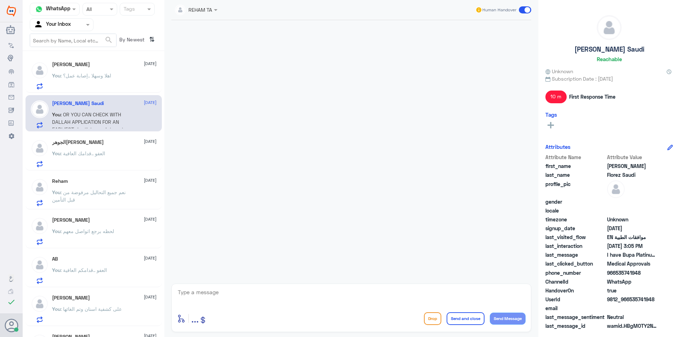
click at [107, 68] on div "خالد شولان 14 October You : اهلا وسهلا ..إصابة عمل؟" at bounding box center [104, 76] width 104 height 28
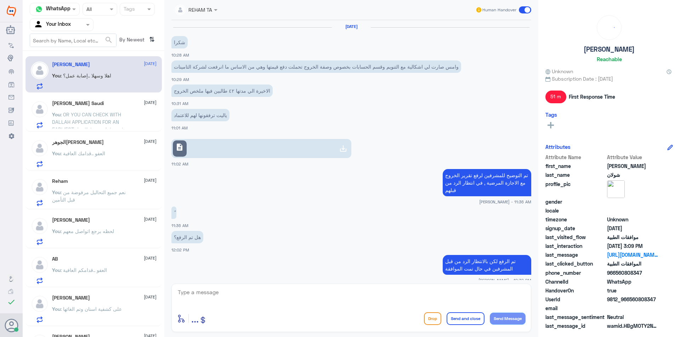
scroll to position [596, 0]
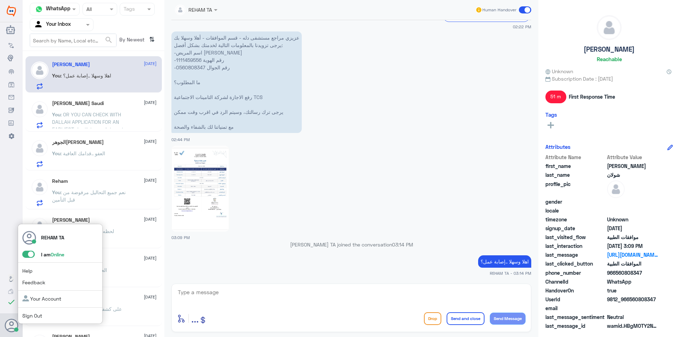
click at [29, 254] on span at bounding box center [28, 254] width 12 height 7
click at [0, 0] on input "checkbox" at bounding box center [0, 0] width 0 height 0
click at [12, 323] on icon at bounding box center [12, 326] width 14 height 14
click at [43, 317] on span "Sign Out" at bounding box center [44, 315] width 44 height 7
click at [43, 314] on span "Sign Out" at bounding box center [44, 315] width 44 height 7
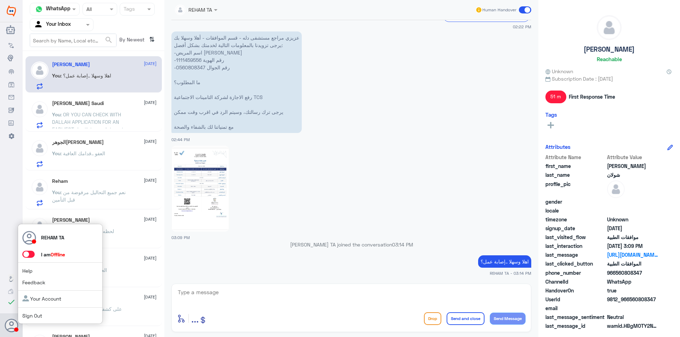
click at [28, 316] on link "Sign Out" at bounding box center [32, 316] width 20 height 6
